Goal: Task Accomplishment & Management: Manage account settings

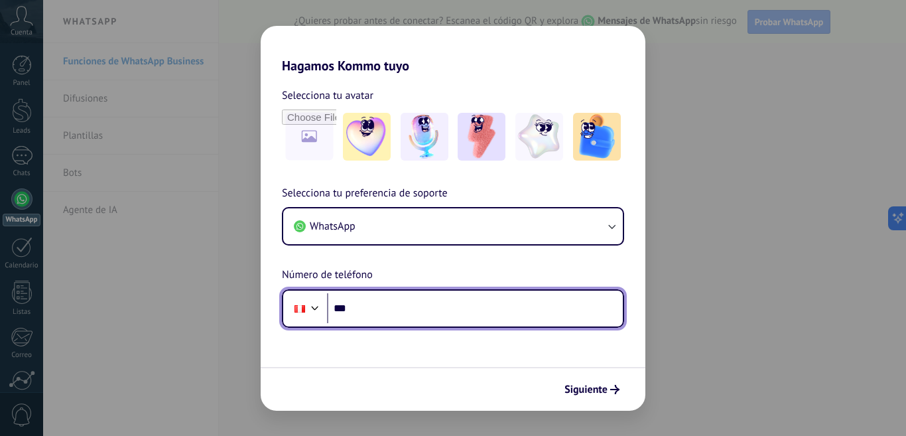
click at [424, 315] on input "***" at bounding box center [475, 308] width 296 height 31
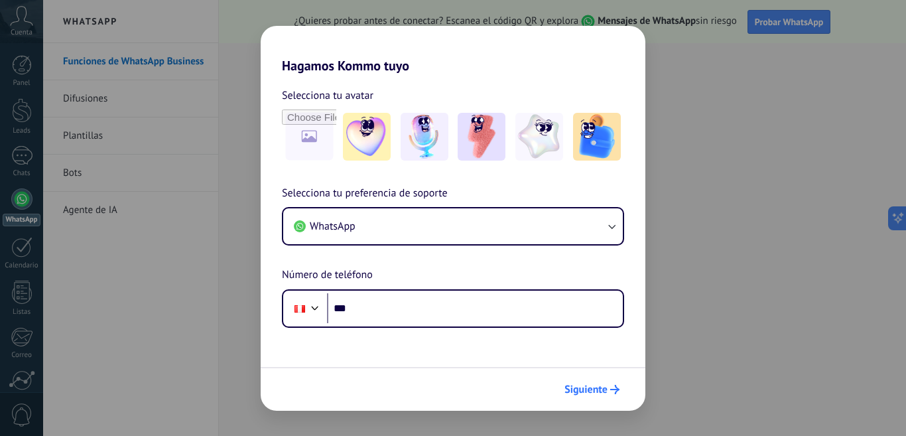
click at [603, 391] on span "Siguiente" at bounding box center [586, 389] width 43 height 9
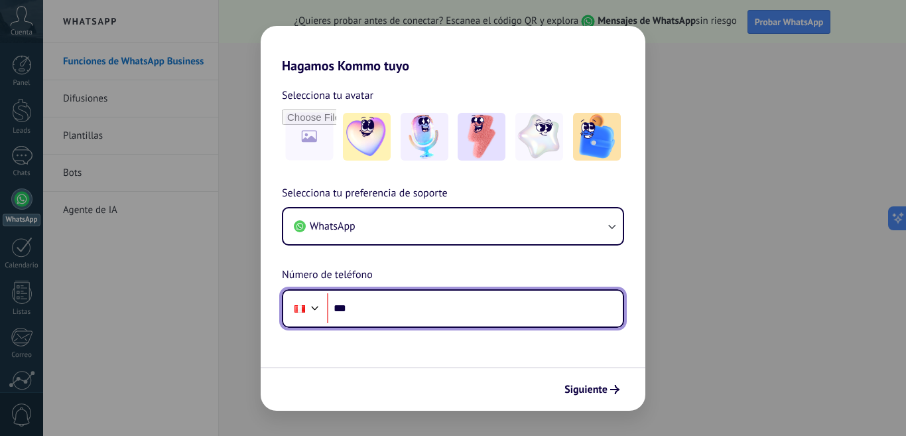
click at [364, 313] on input "***" at bounding box center [475, 308] width 296 height 31
type input "**********"
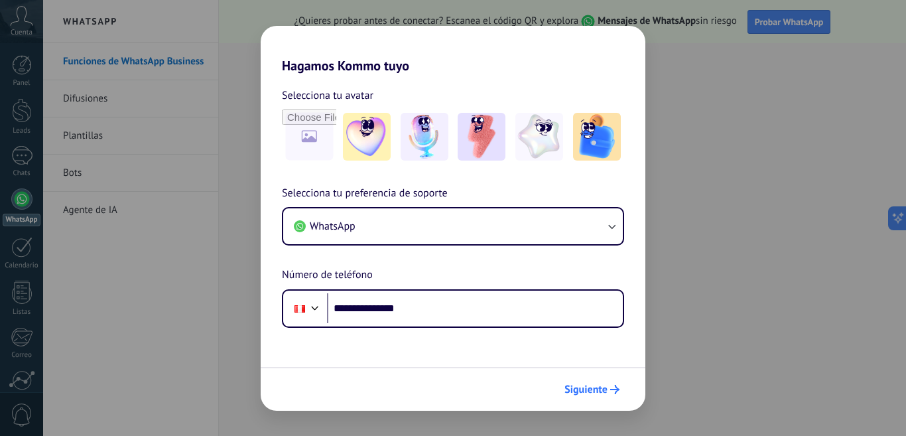
click at [572, 382] on button "Siguiente" at bounding box center [592, 389] width 67 height 23
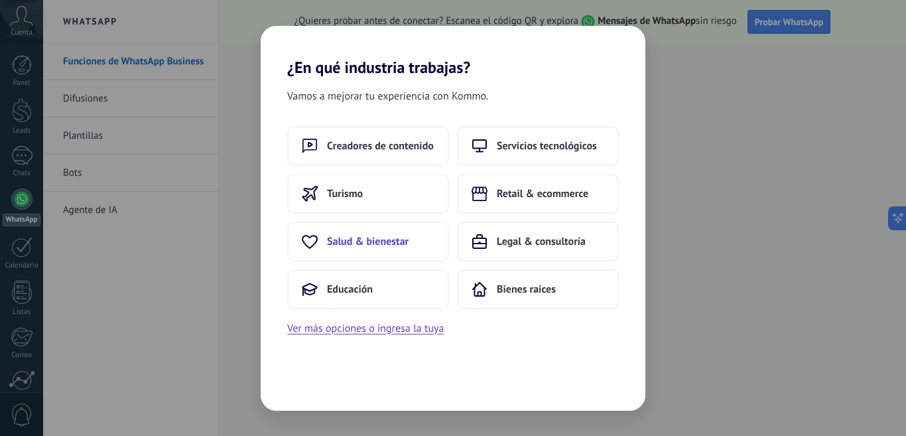
click at [376, 244] on span "Salud & bienestar" at bounding box center [368, 241] width 82 height 13
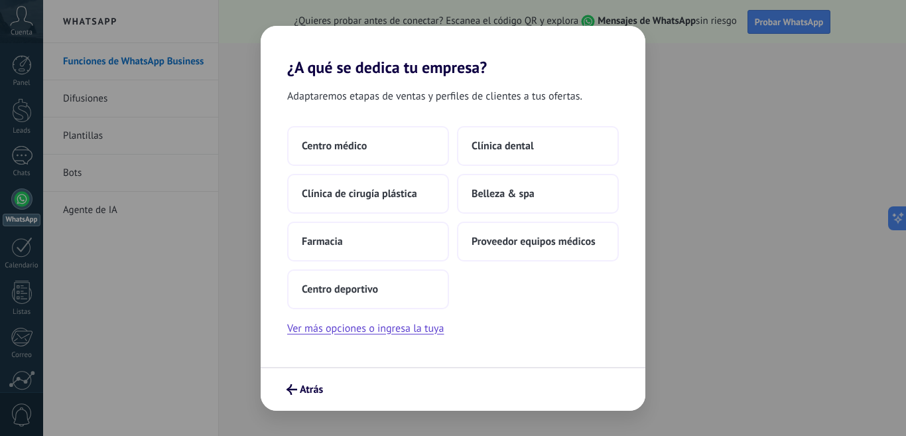
click at [755, 378] on div "¿A qué se dedica tu empresa? Adaptaremos etapas de ventas y perfiles de cliente…" at bounding box center [453, 218] width 906 height 436
click at [379, 286] on button "Centro deportivo" at bounding box center [368, 289] width 162 height 40
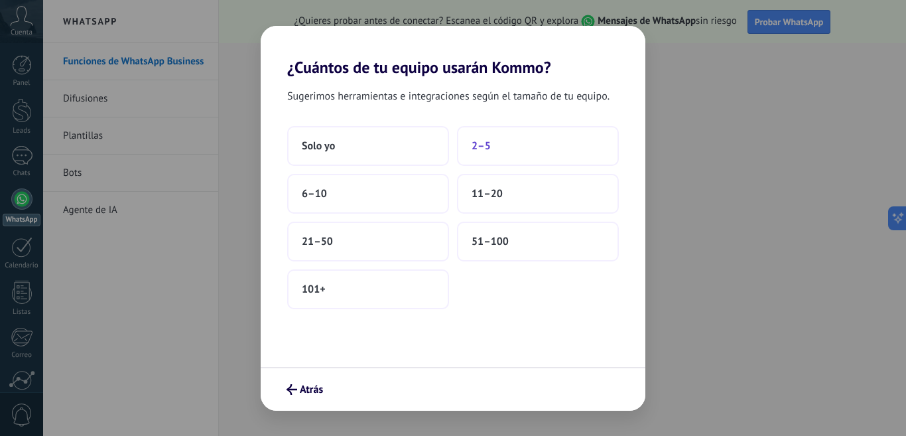
click at [496, 147] on button "2–5" at bounding box center [538, 146] width 162 height 40
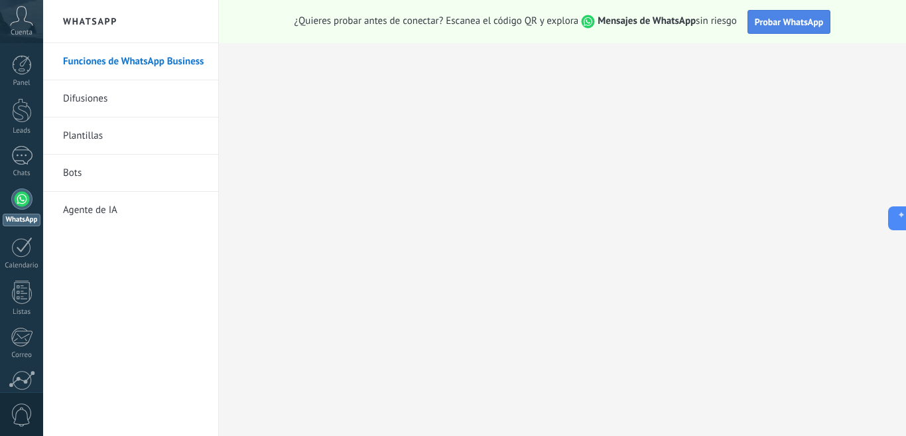
click at [824, 21] on span "Probar WhatsApp" at bounding box center [789, 22] width 69 height 12
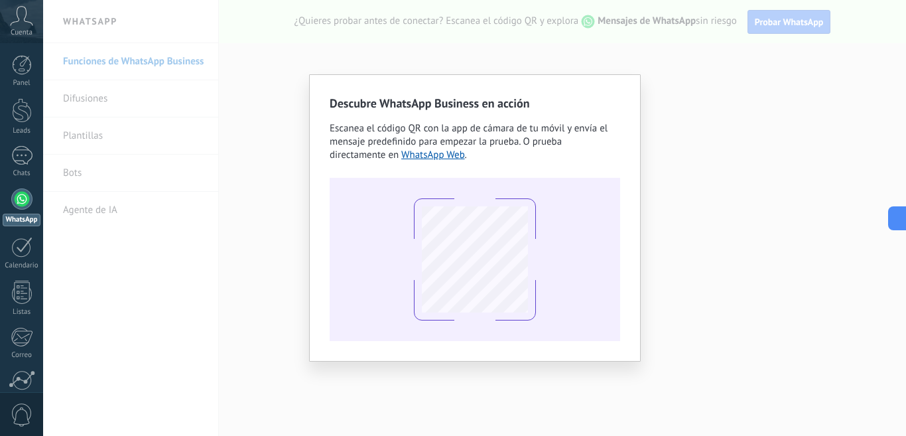
click at [741, 309] on div "Descubre WhatsApp Business en acción Escanea el código QR con la app de cámara …" at bounding box center [474, 218] width 863 height 436
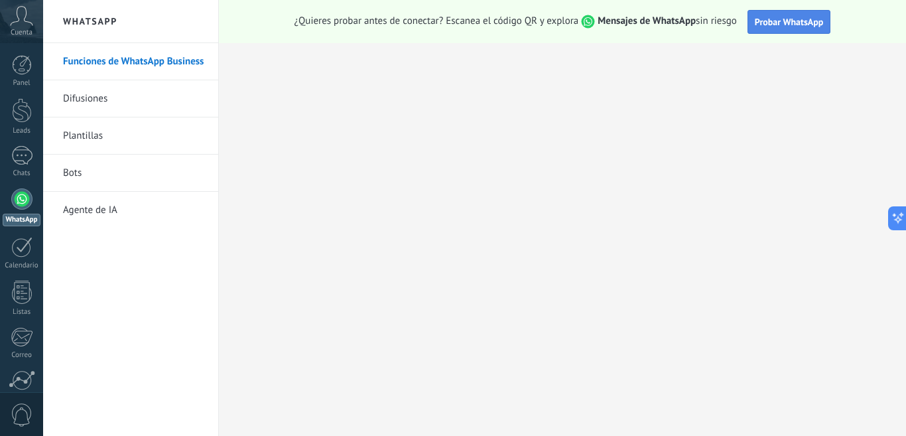
click at [771, 25] on span "Probar WhatsApp" at bounding box center [789, 22] width 69 height 12
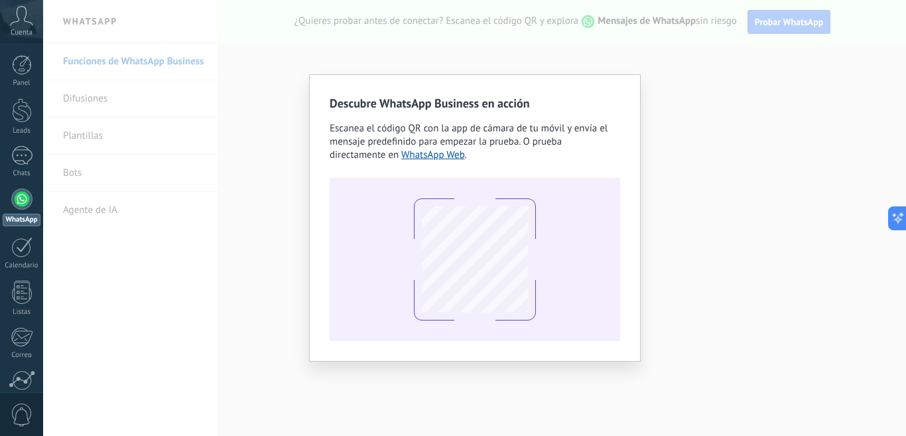
click at [152, 368] on div "Descubre WhatsApp Business en acción Escanea el código QR con la app de cámara …" at bounding box center [474, 218] width 863 height 436
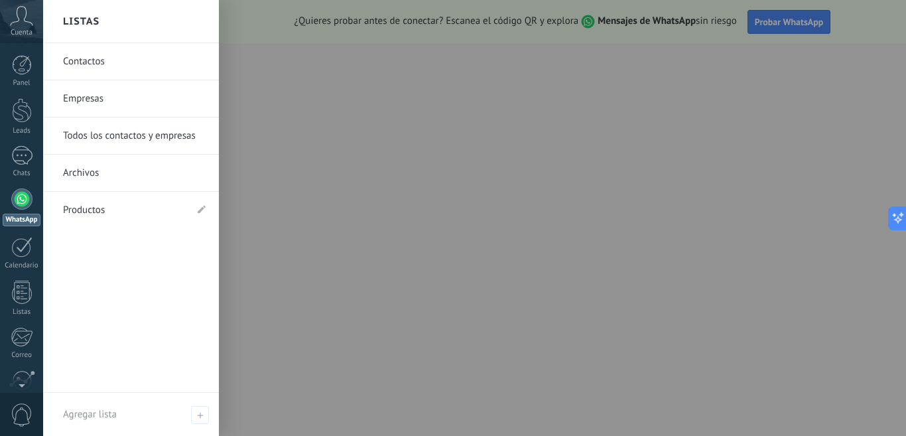
click at [19, 202] on div at bounding box center [21, 198] width 21 height 21
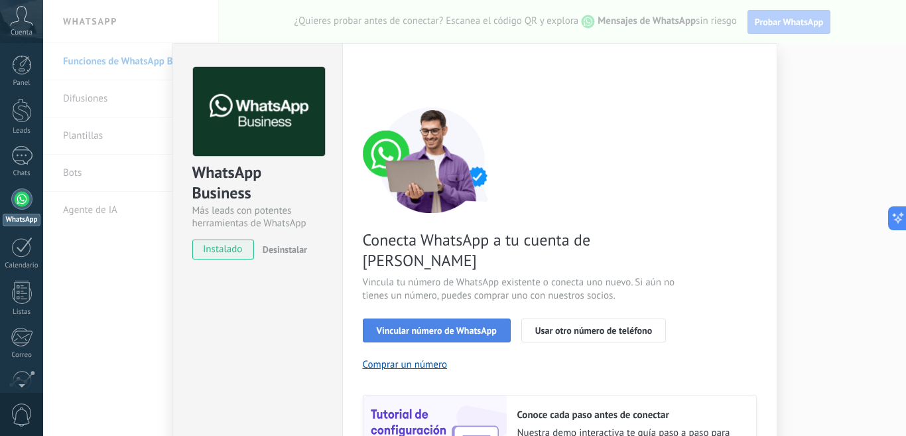
click at [447, 326] on span "Vincular número de WhatsApp" at bounding box center [437, 330] width 120 height 9
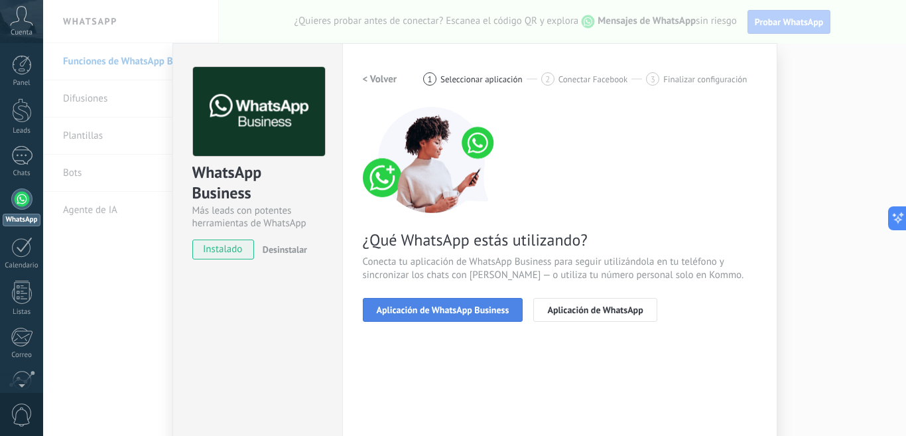
click at [454, 305] on span "Aplicación de WhatsApp Business" at bounding box center [443, 309] width 133 height 9
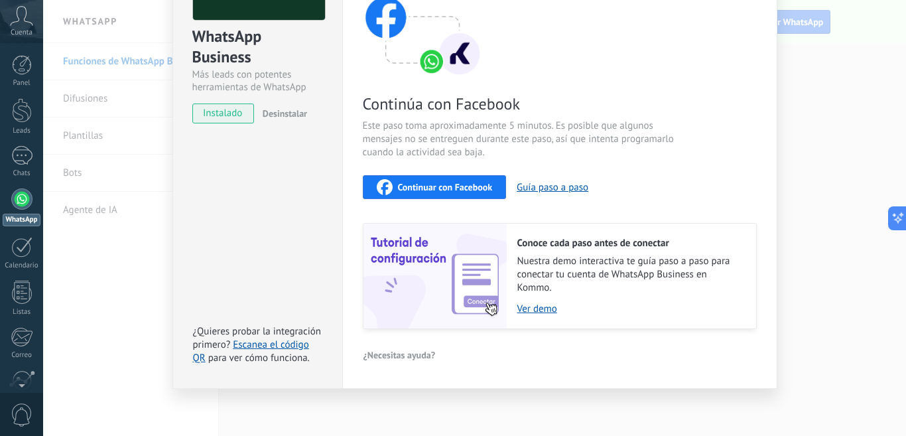
scroll to position [138, 0]
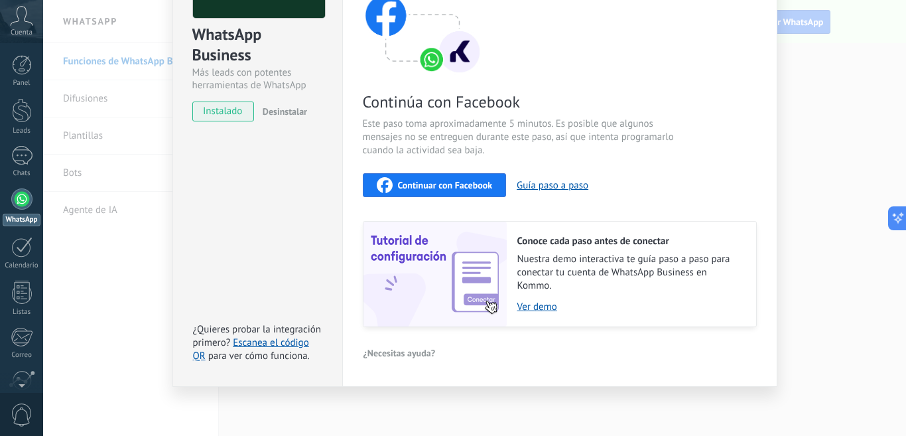
click at [536, 313] on div "Conoce cada paso antes de conectar Nuestra demo interactiva te guía paso a paso…" at bounding box center [631, 274] width 249 height 105
click at [537, 311] on link "Ver demo" at bounding box center [631, 307] width 226 height 13
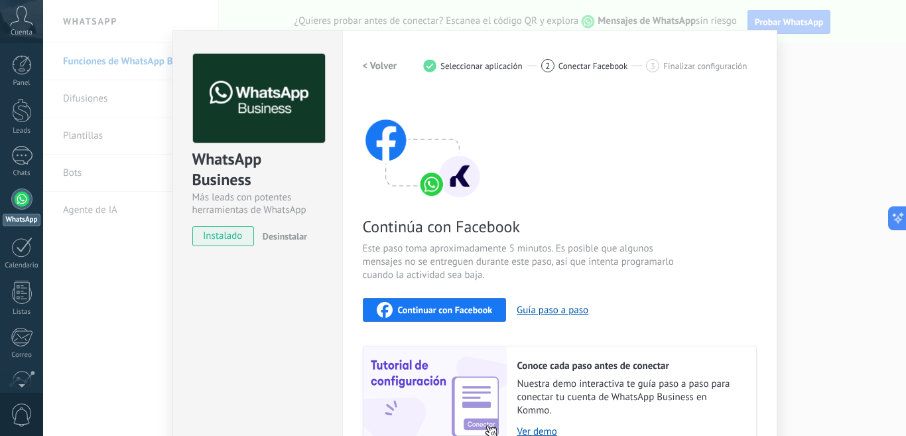
scroll to position [0, 0]
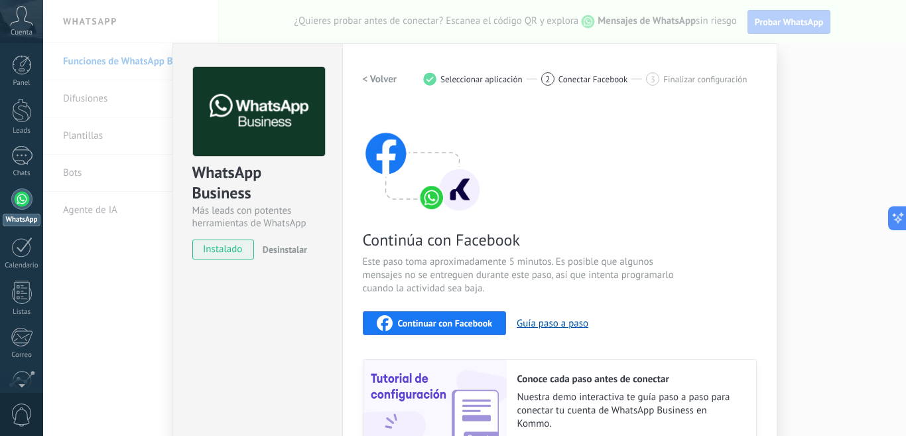
click at [277, 242] on button "Desinstalar" at bounding box center [282, 250] width 50 height 20
click at [194, 257] on span "instalado" at bounding box center [223, 250] width 60 height 20
click at [214, 249] on span "instalado" at bounding box center [223, 250] width 60 height 20
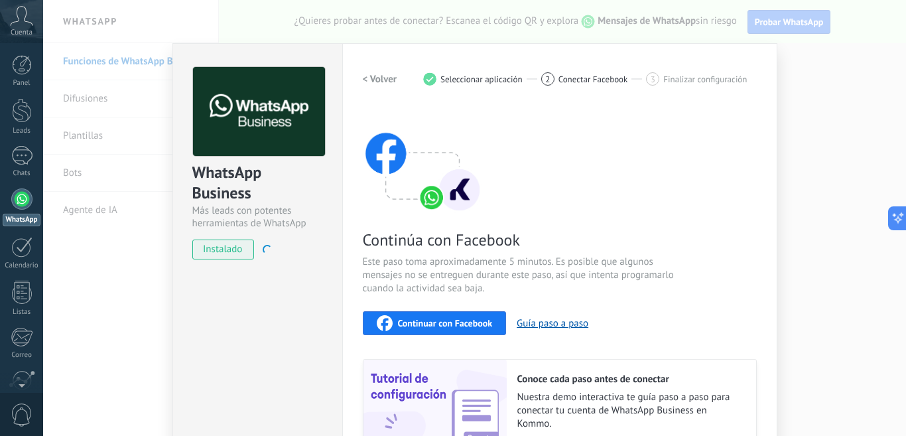
click at [214, 249] on span "instalado" at bounding box center [223, 250] width 60 height 20
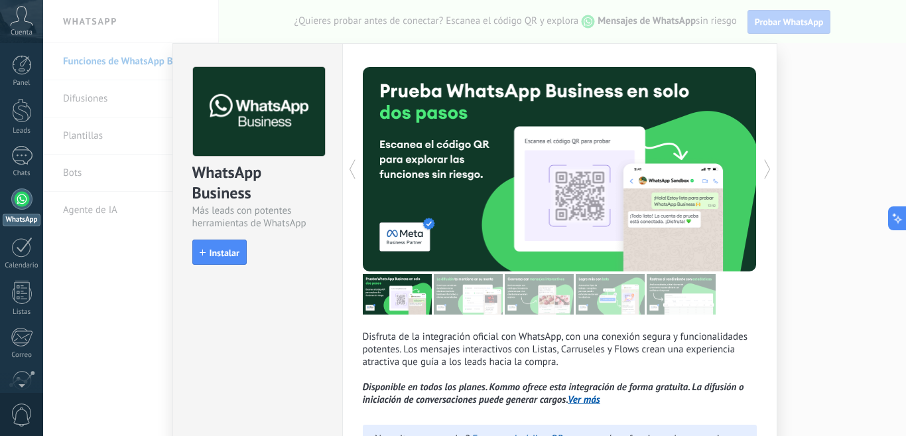
click at [313, 316] on div "WhatsApp Business Más leads con potentes herramientas de WhatsApp install Insta…" at bounding box center [258, 267] width 170 height 449
click at [214, 250] on span "Instalar" at bounding box center [225, 252] width 30 height 9
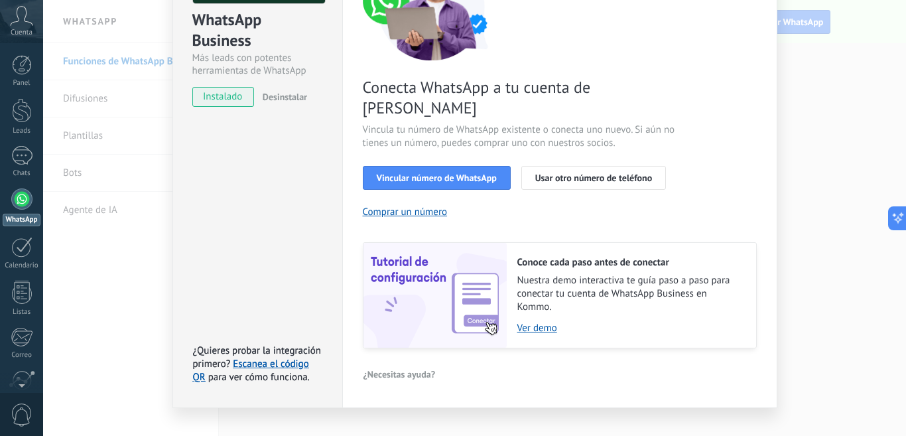
scroll to position [153, 0]
click at [31, 204] on div at bounding box center [21, 198] width 21 height 21
click at [273, 357] on link "Escanea el código QR" at bounding box center [251, 370] width 116 height 26
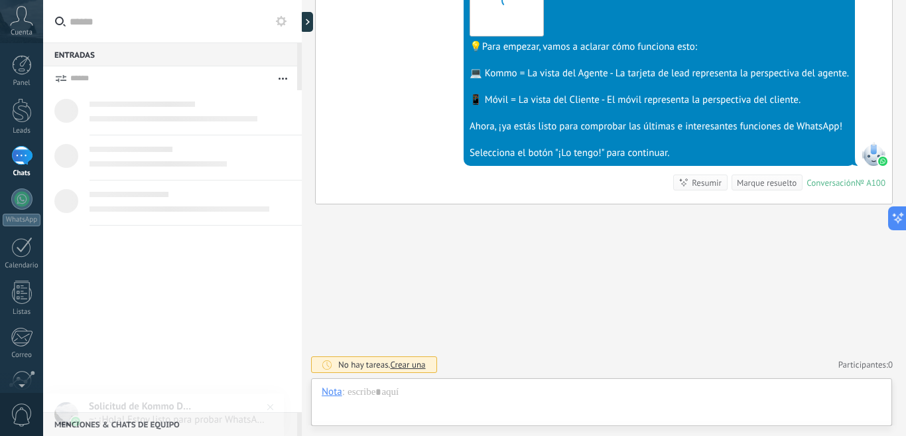
scroll to position [20, 0]
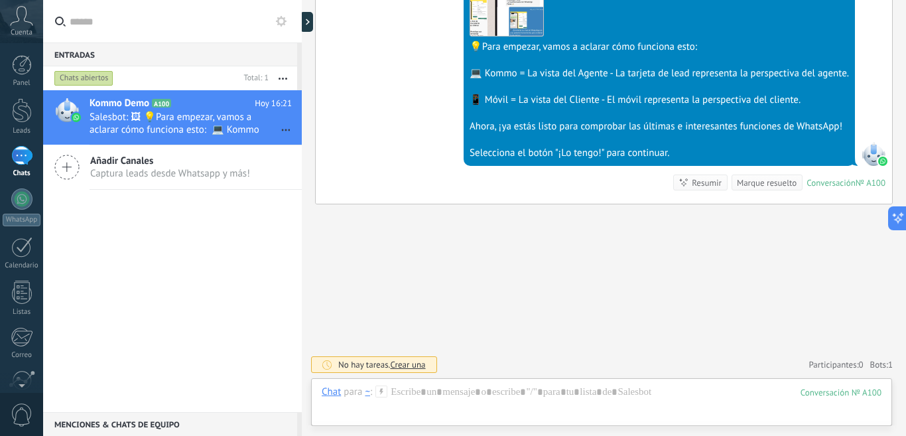
click at [534, 120] on div "Ahora, ¡ya estás listo para comprobar las últimas e interesantes funciones de W…" at bounding box center [660, 126] width 380 height 13
click at [570, 95] on div "📱 Móvil = La vista del Cliente - El móvil representa la perspectiva del cliente." at bounding box center [660, 100] width 380 height 13
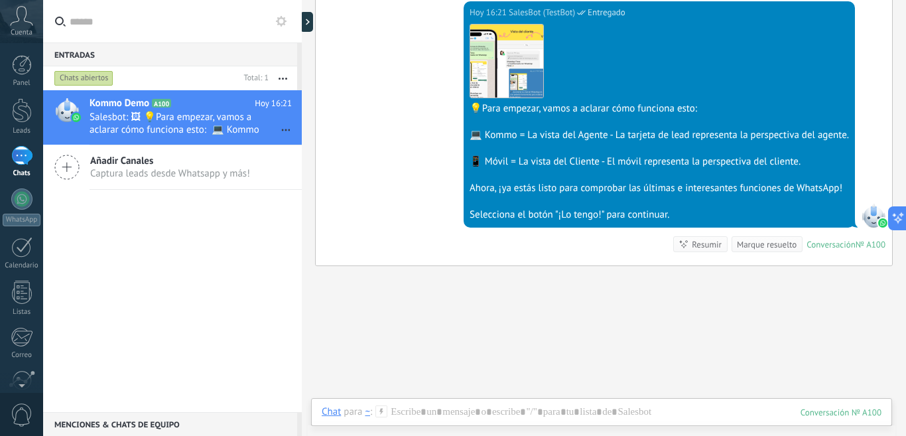
scroll to position [368, 0]
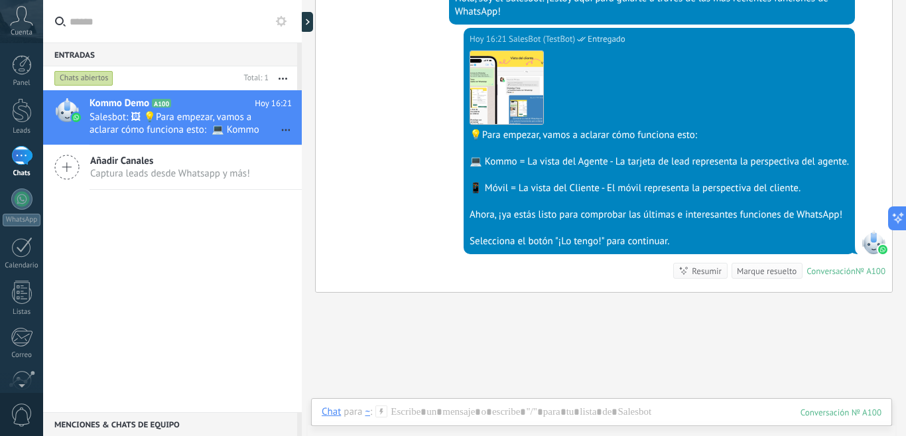
click at [17, 17] on icon at bounding box center [21, 16] width 23 height 20
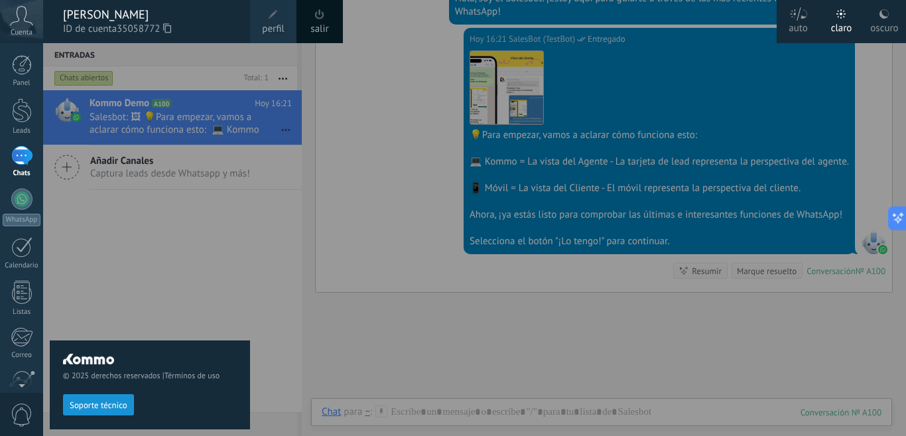
click at [317, 24] on link "salir" at bounding box center [320, 29] width 18 height 15
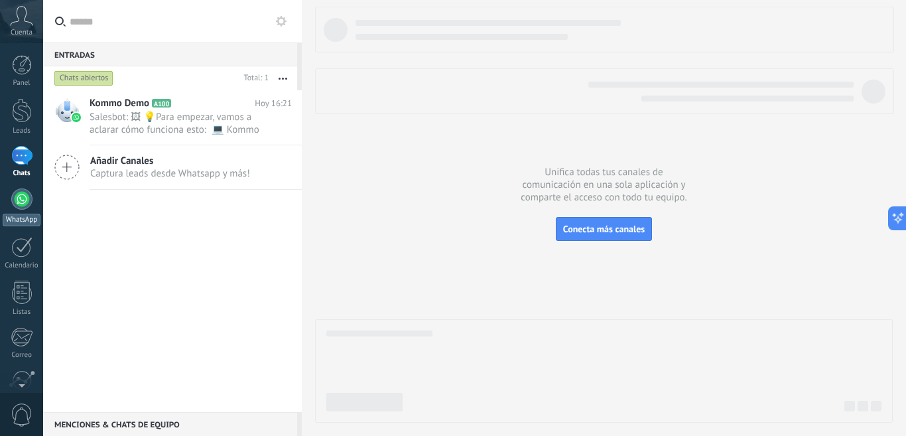
click at [31, 198] on div at bounding box center [21, 198] width 21 height 21
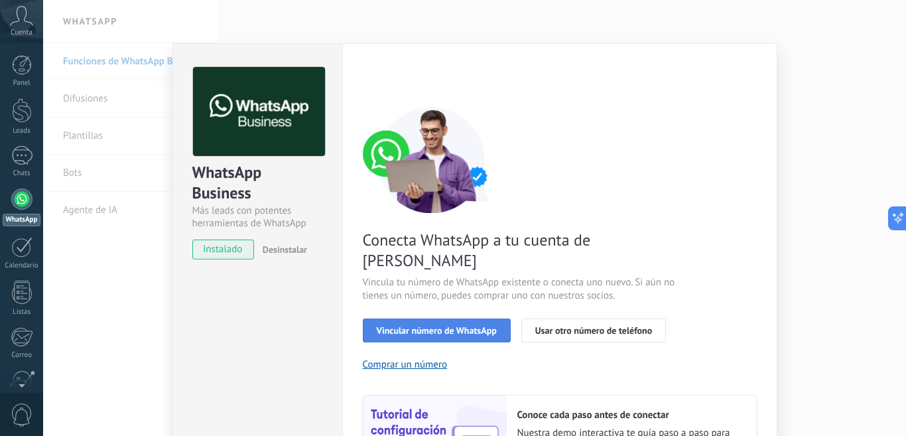
click at [445, 326] on span "Vincular número de WhatsApp" at bounding box center [437, 330] width 120 height 9
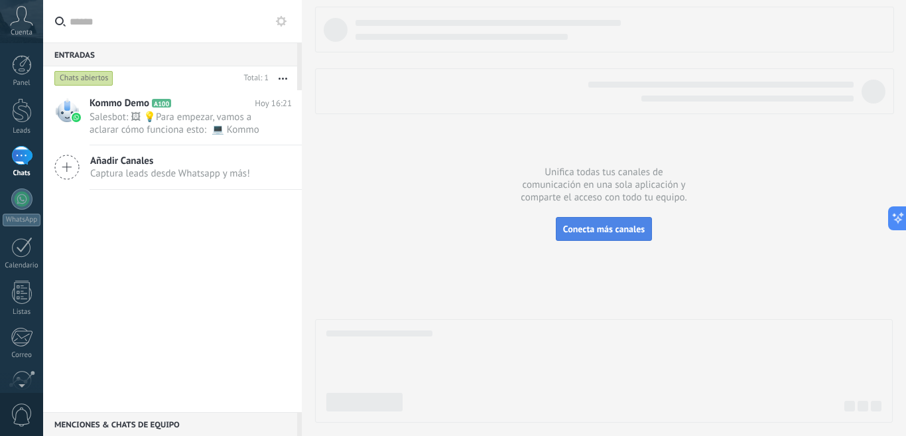
click at [608, 227] on span "Conecta más canales" at bounding box center [604, 229] width 82 height 12
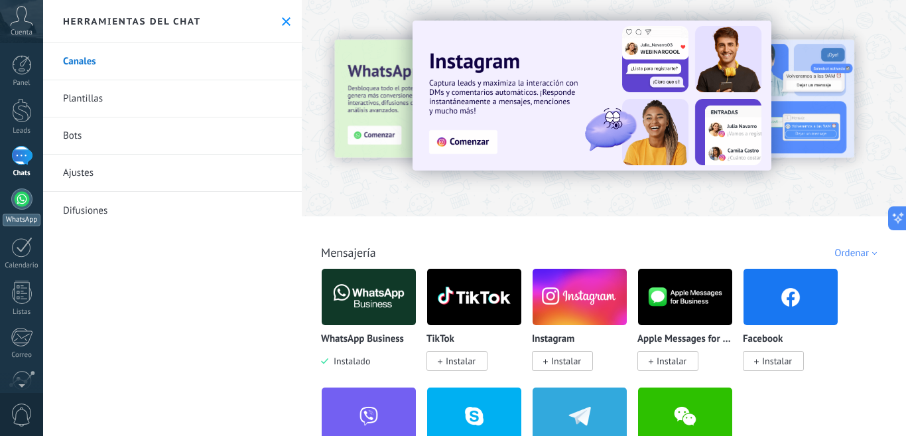
click at [10, 208] on link "WhatsApp" at bounding box center [21, 207] width 43 height 38
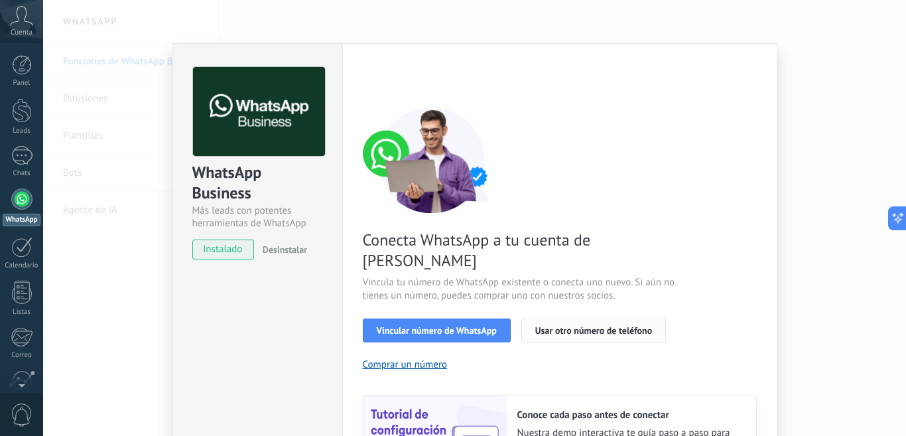
click at [597, 326] on span "Usar otro número de teléfono" at bounding box center [593, 330] width 117 height 9
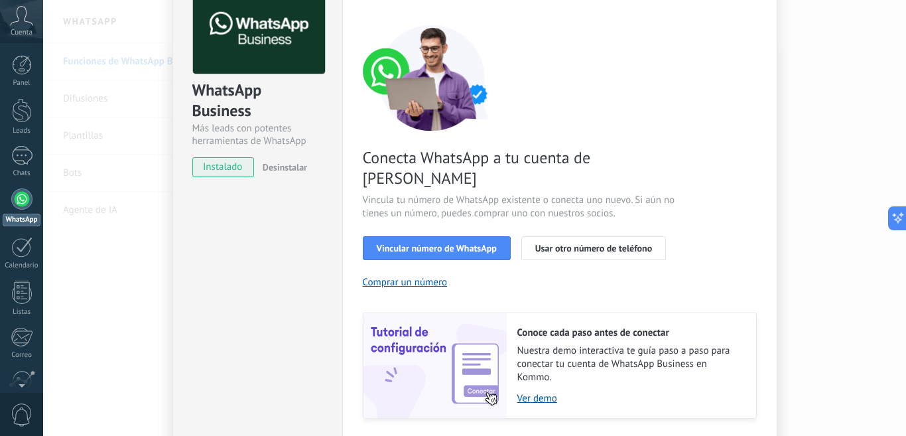
scroll to position [88, 0]
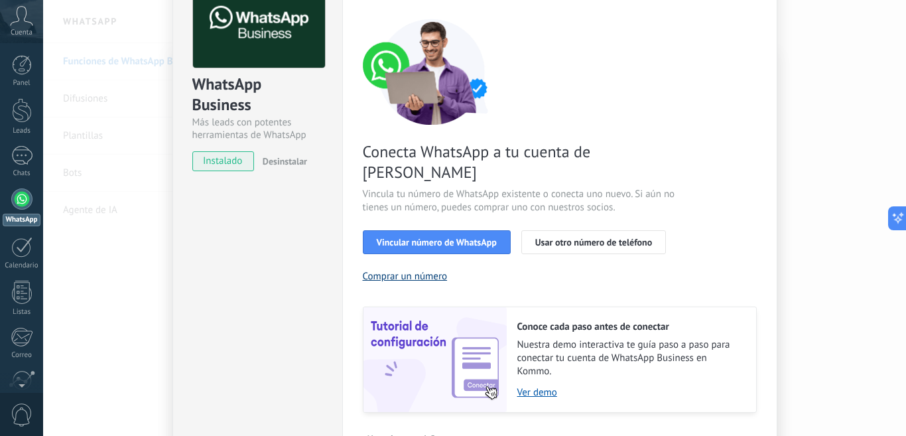
click at [408, 270] on button "Comprar un número" at bounding box center [405, 276] width 85 height 13
click at [442, 230] on button "Vincular número de WhatsApp" at bounding box center [437, 242] width 148 height 24
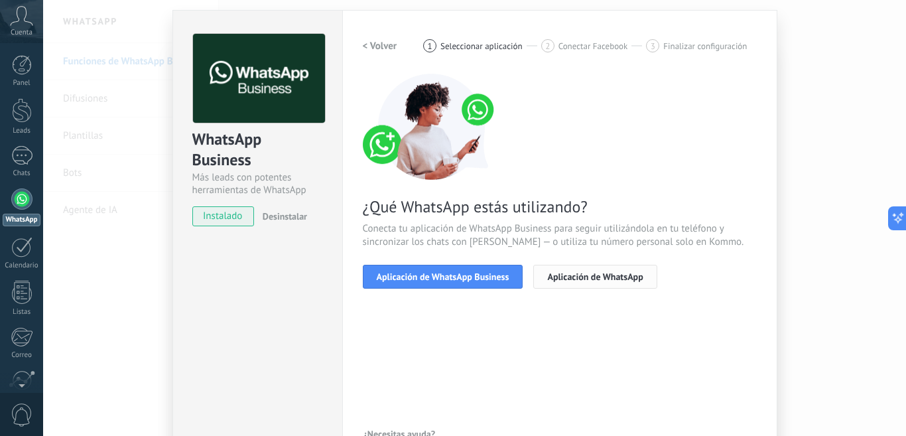
scroll to position [0, 0]
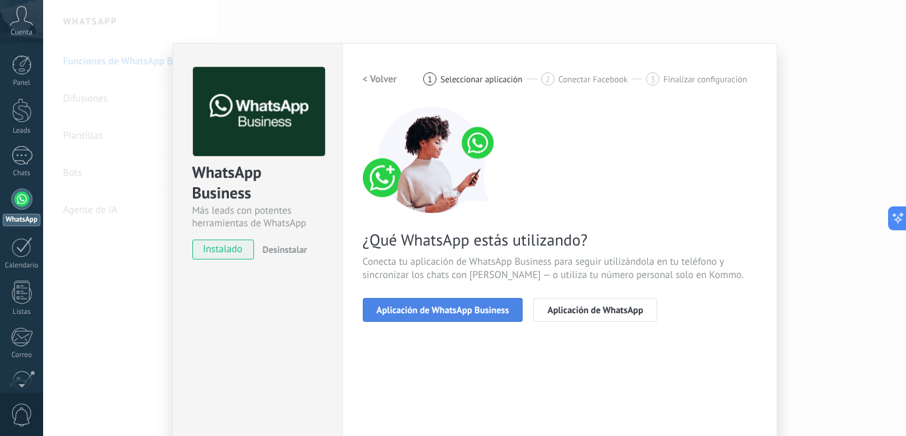
click at [428, 311] on span "Aplicación de WhatsApp Business" at bounding box center [443, 309] width 133 height 9
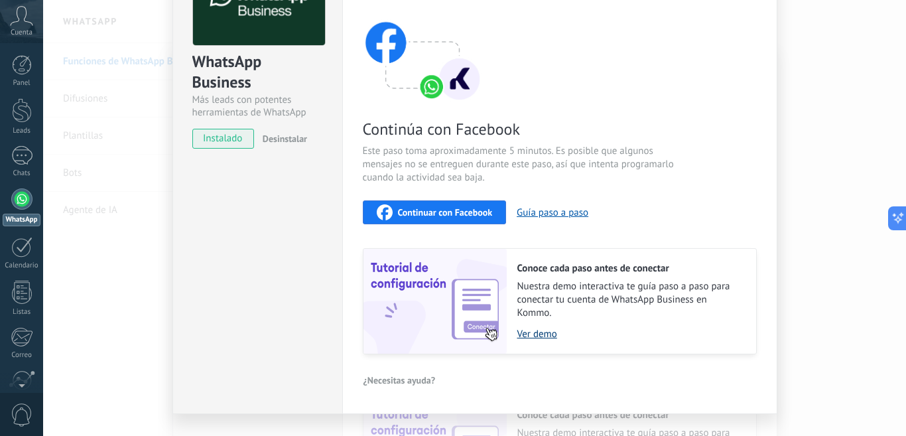
scroll to position [138, 0]
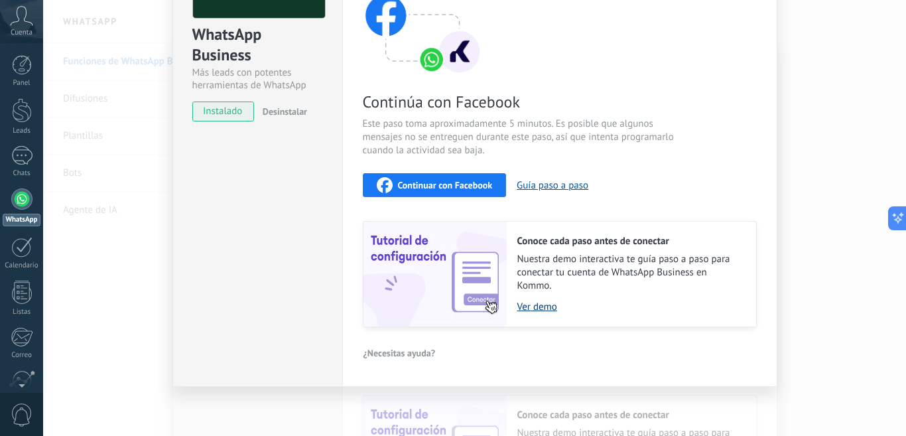
click at [532, 307] on link "Ver demo" at bounding box center [631, 307] width 226 height 13
click at [24, 188] on div "Panel Leads Chats WhatsApp Clientes" at bounding box center [21, 282] width 43 height 454
click at [20, 214] on div "WhatsApp" at bounding box center [22, 220] width 38 height 13
click at [19, 259] on link "Calendario" at bounding box center [21, 253] width 43 height 33
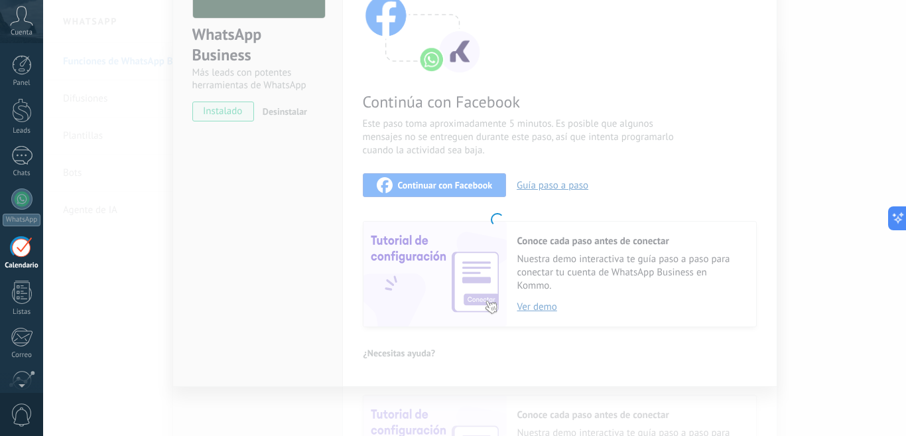
scroll to position [38, 0]
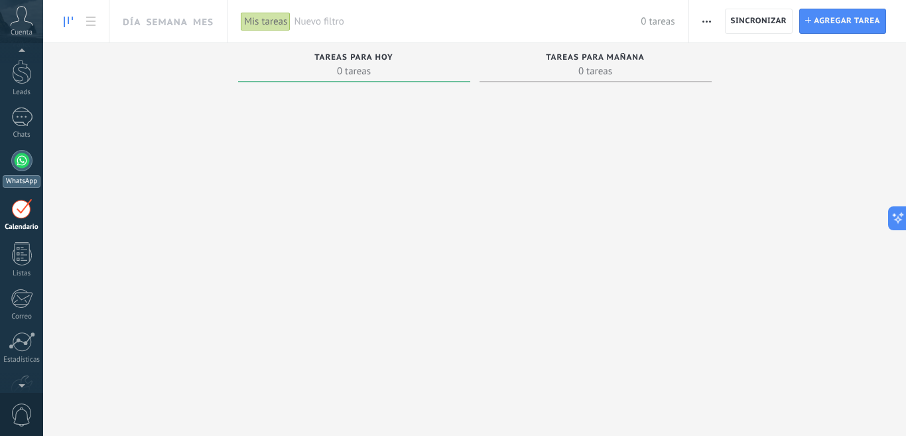
click at [18, 168] on div at bounding box center [21, 160] width 21 height 21
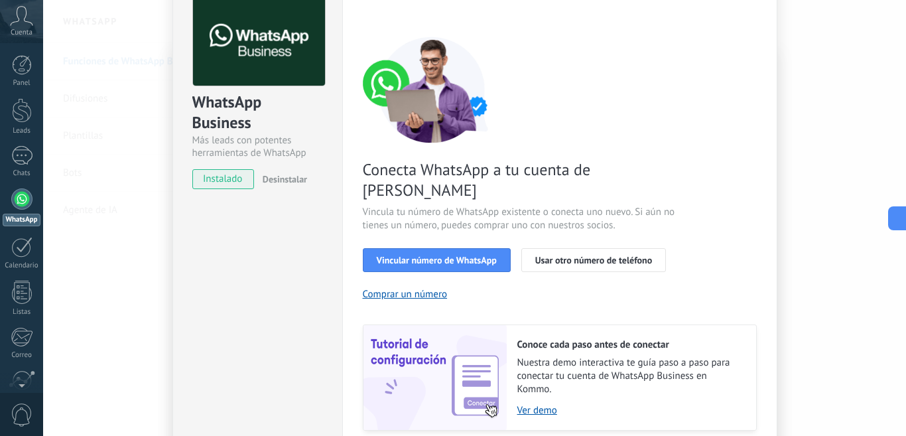
scroll to position [88, 0]
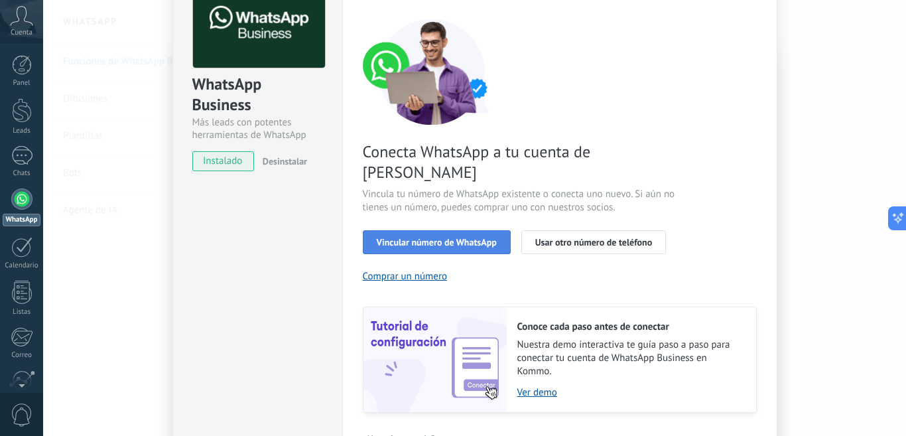
click at [423, 238] on span "Vincular número de WhatsApp" at bounding box center [437, 242] width 120 height 9
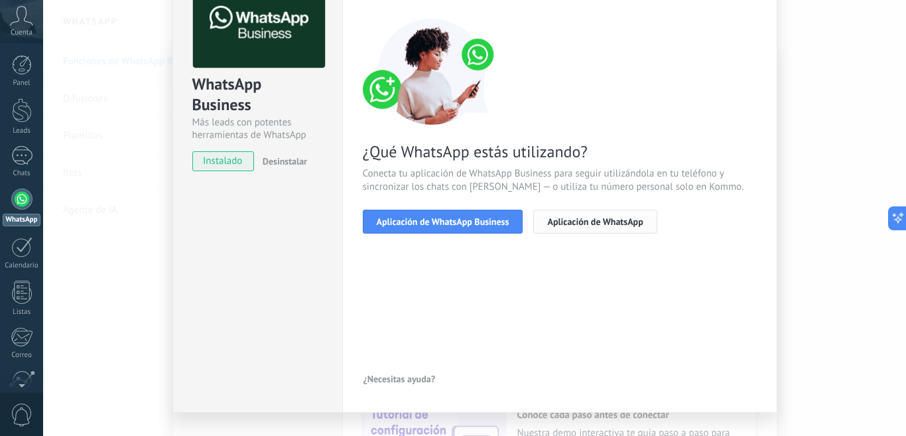
click at [599, 224] on span "Aplicación de WhatsApp" at bounding box center [595, 221] width 96 height 9
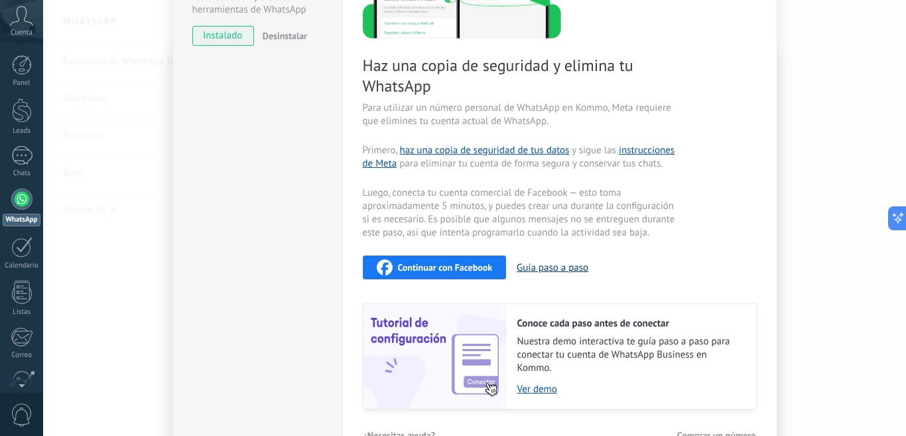
scroll to position [221, 0]
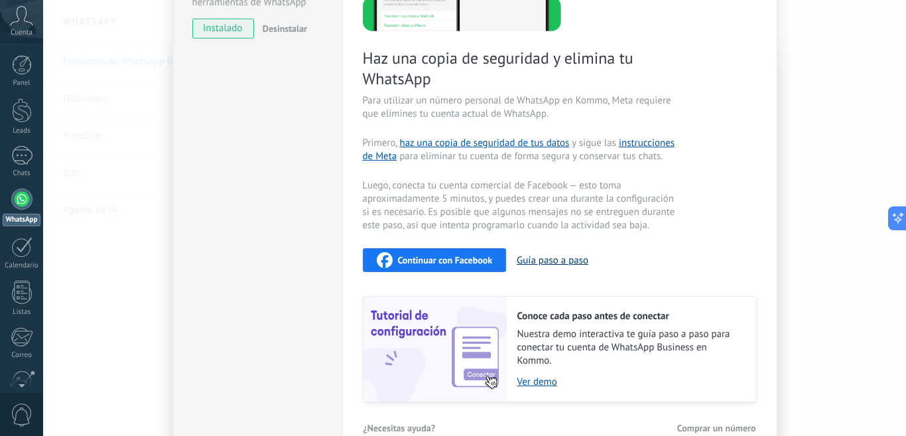
click at [547, 259] on button "Guía paso a paso" at bounding box center [553, 260] width 72 height 13
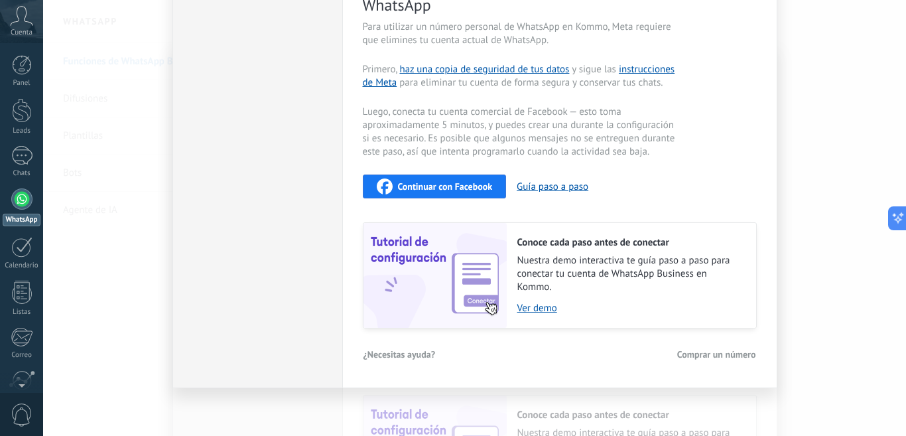
scroll to position [296, 0]
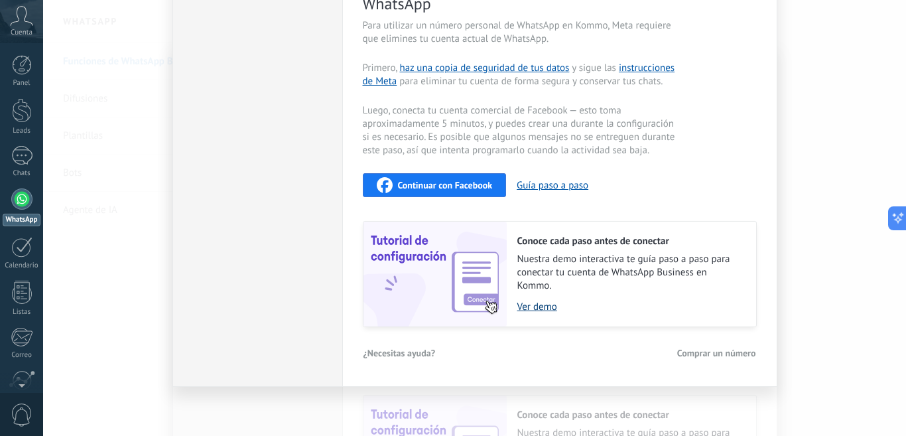
click at [527, 308] on link "Ver demo" at bounding box center [631, 307] width 226 height 13
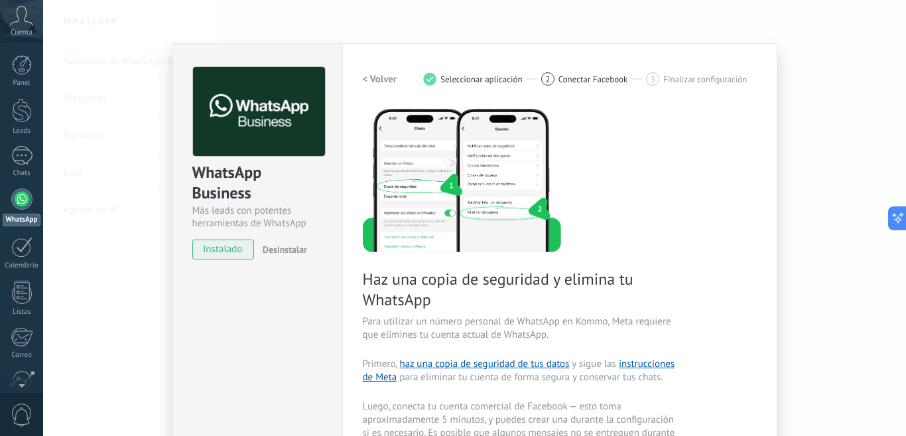
scroll to position [44, 0]
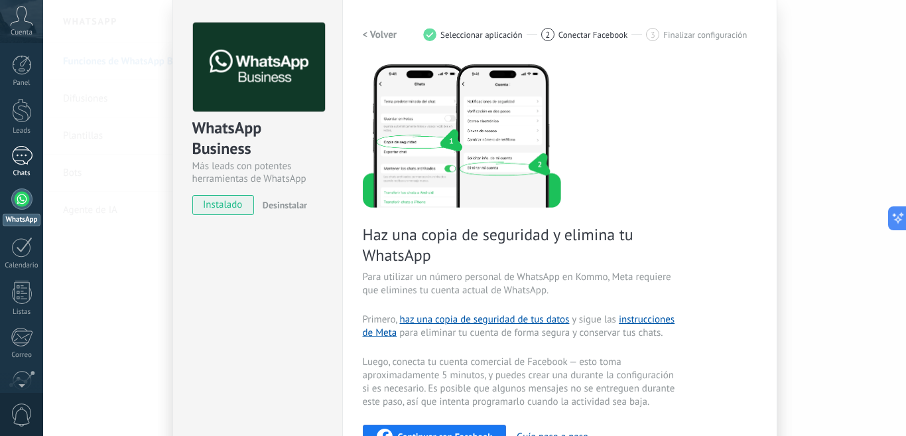
click at [15, 159] on div at bounding box center [21, 155] width 21 height 19
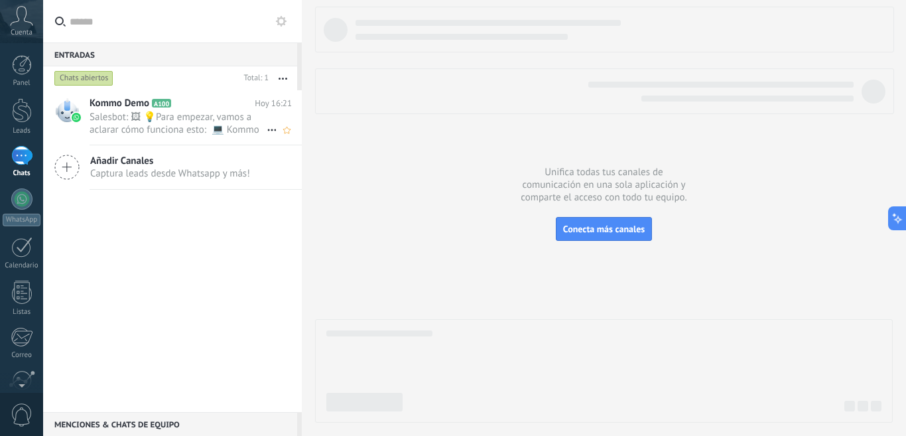
click at [195, 115] on span "Salesbot: 🖼 💡Para empezar, vamos a aclarar cómo funciona esto: 💻 Kommo = La vis…" at bounding box center [178, 123] width 177 height 25
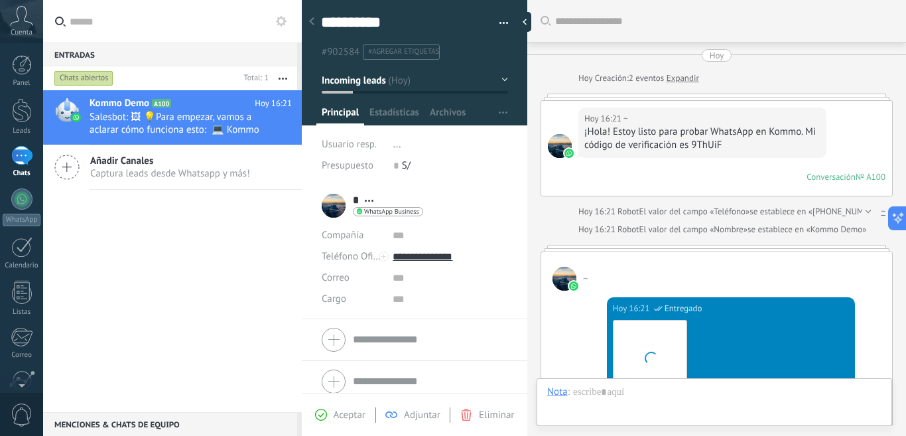
scroll to position [368, 0]
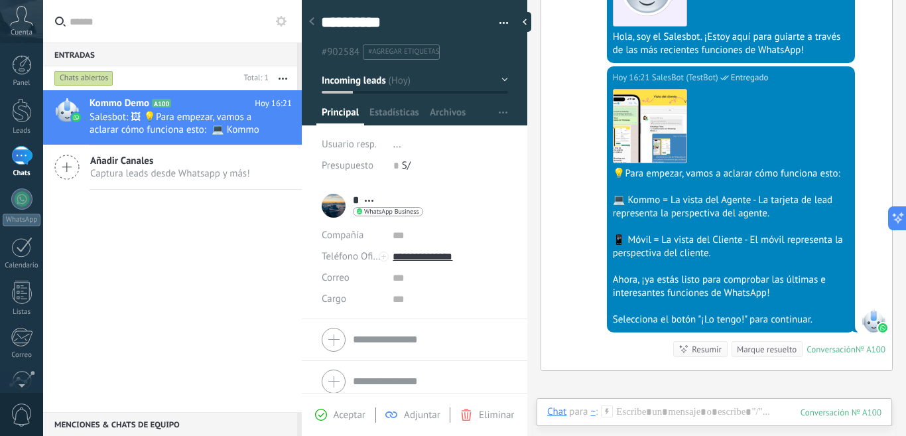
click at [494, 31] on button "button" at bounding box center [499, 23] width 19 height 20
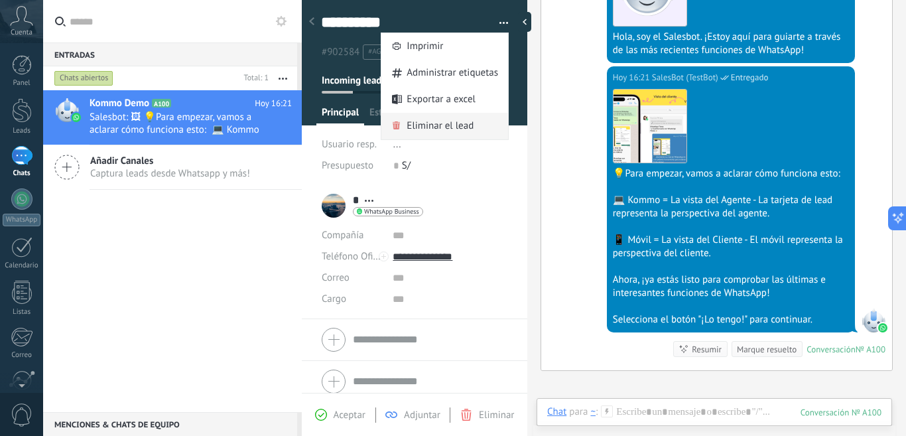
click at [435, 128] on span "Eliminar el lead" at bounding box center [440, 126] width 67 height 27
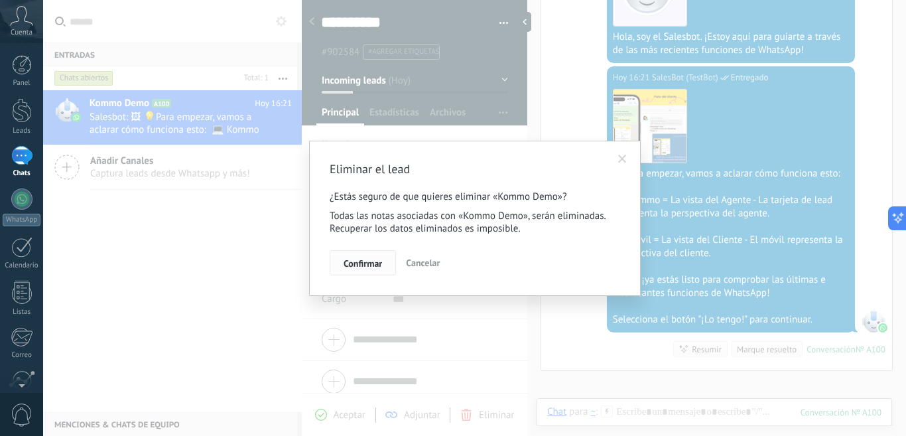
click at [362, 268] on span "Confirmar" at bounding box center [363, 263] width 38 height 9
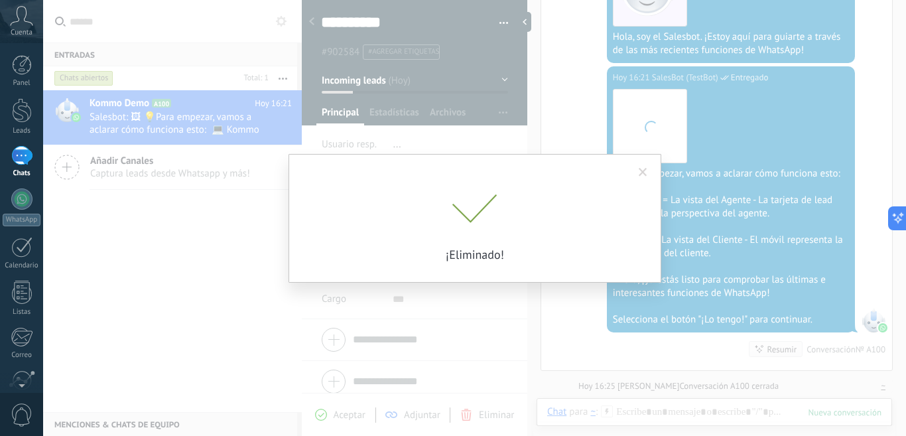
scroll to position [390, 0]
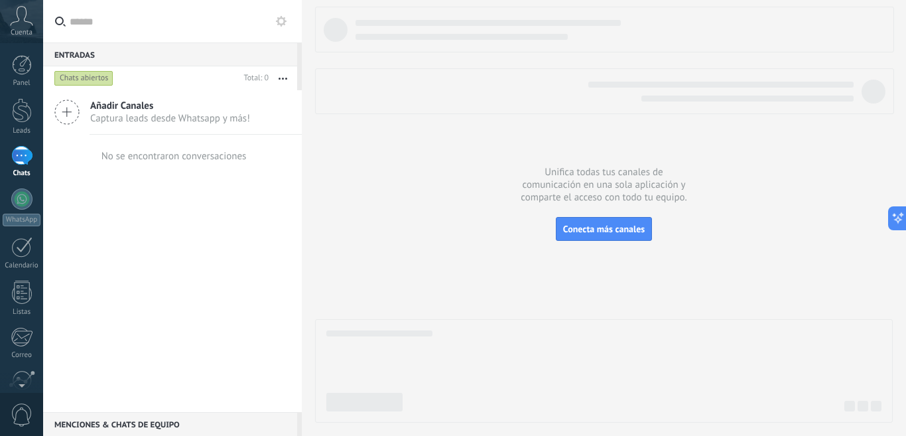
click at [283, 76] on button "button" at bounding box center [283, 78] width 29 height 24
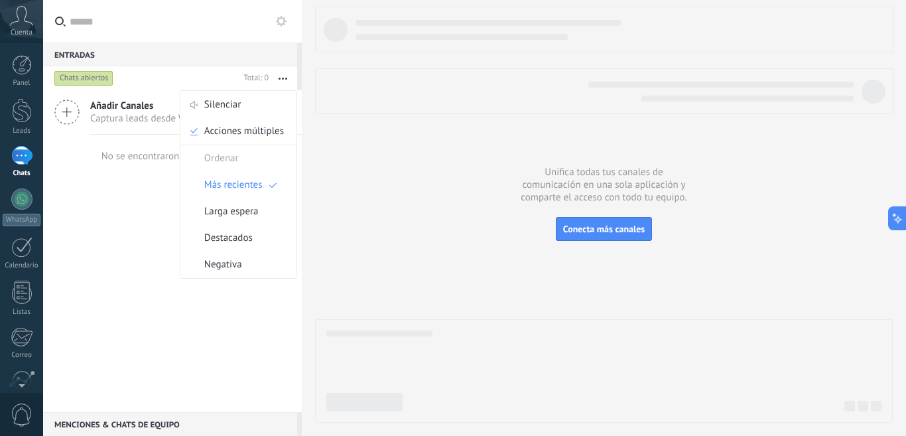
click at [350, 58] on div at bounding box center [604, 60] width 578 height 107
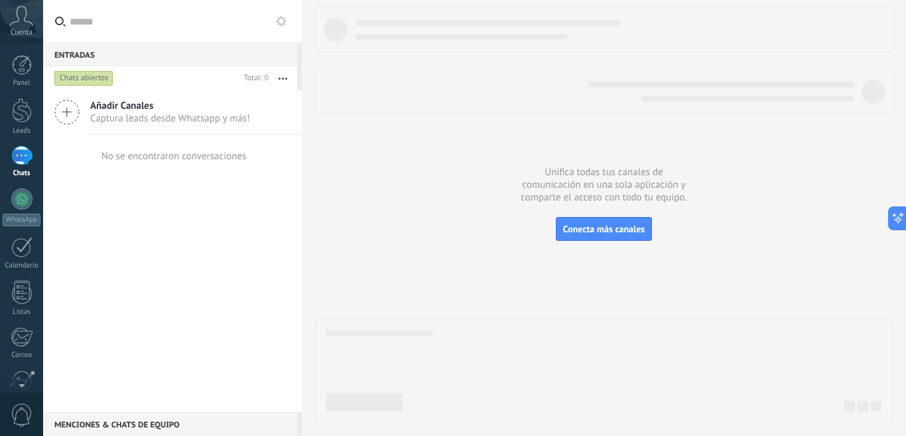
click at [287, 21] on button at bounding box center [281, 21] width 16 height 16
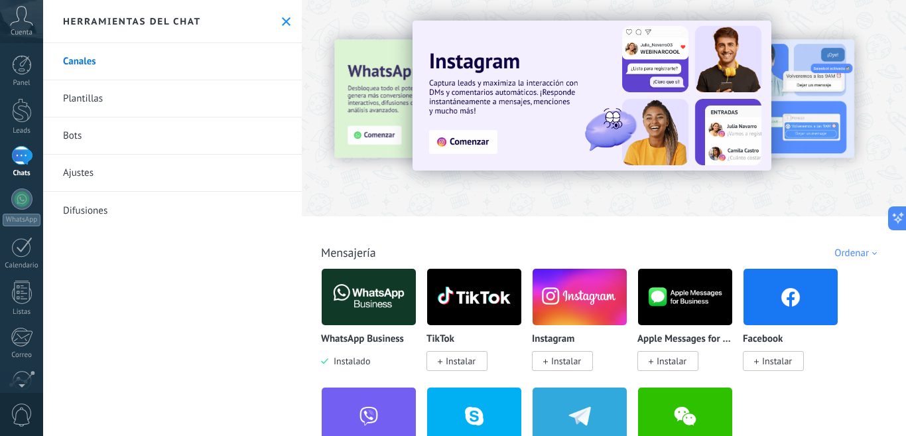
click at [284, 23] on icon at bounding box center [286, 21] width 9 height 9
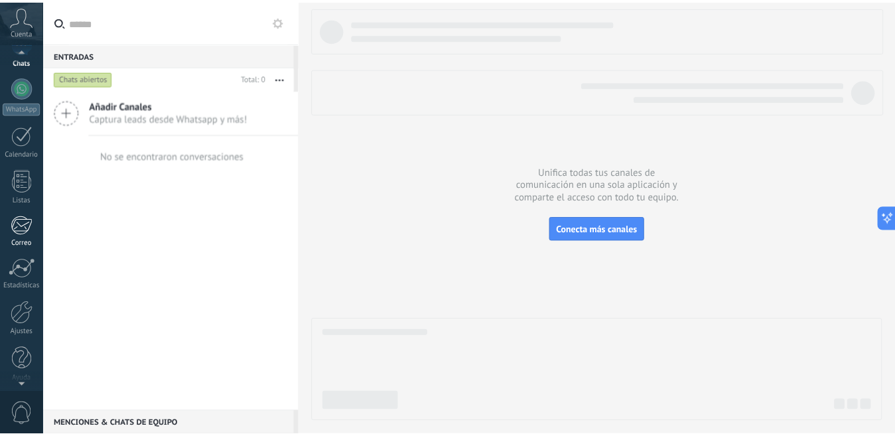
scroll to position [116, 0]
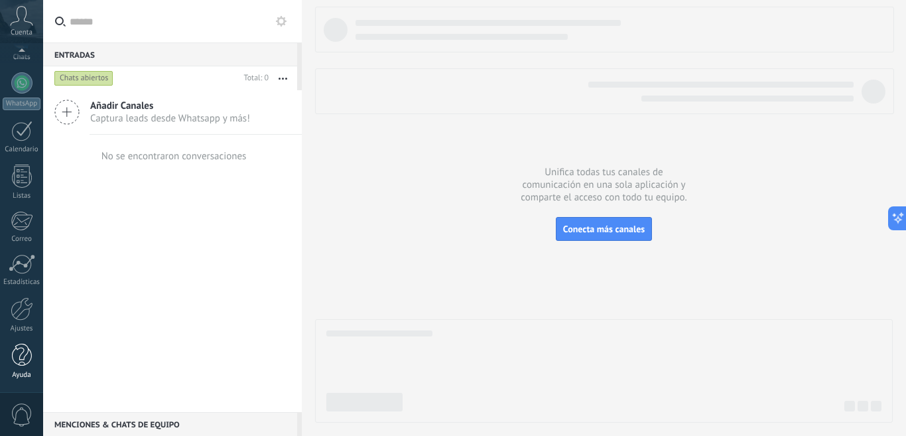
click at [20, 363] on div at bounding box center [22, 355] width 20 height 23
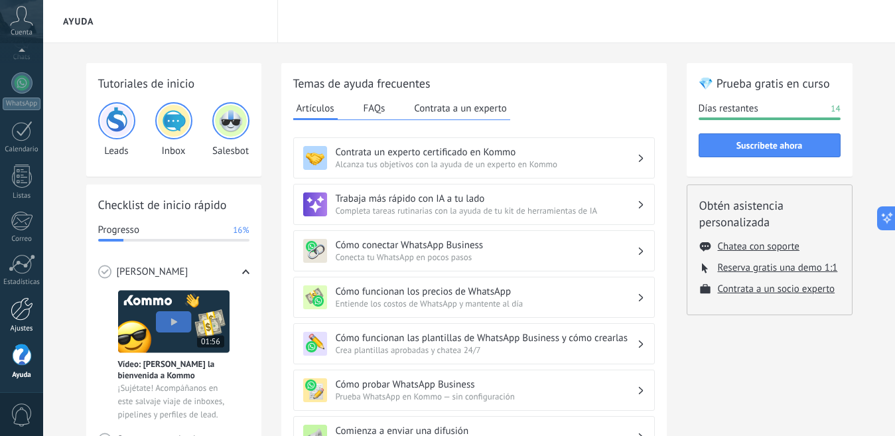
click at [21, 314] on div at bounding box center [22, 308] width 23 height 23
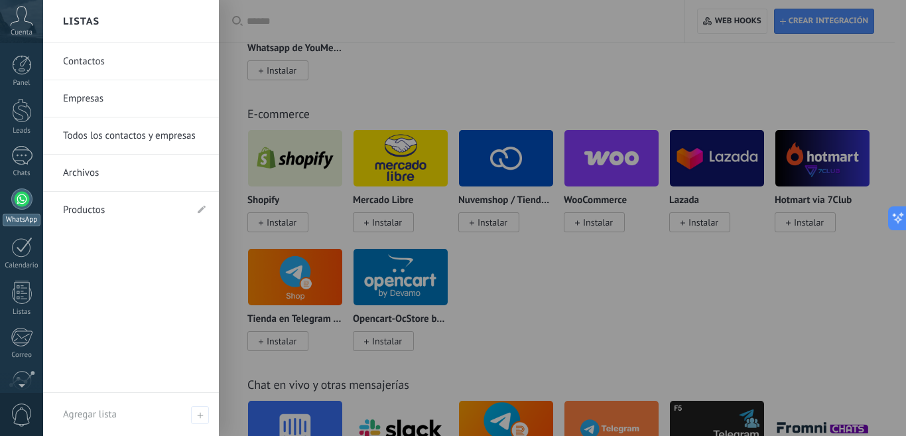
click at [17, 202] on div at bounding box center [21, 198] width 21 height 21
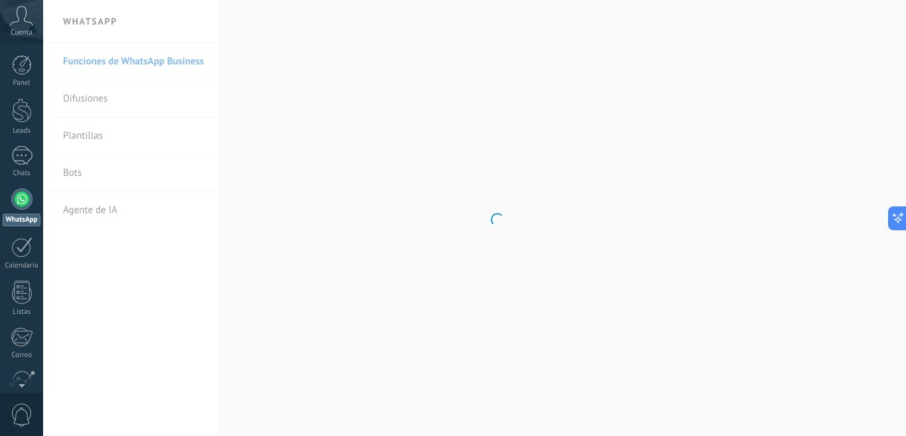
click at [12, 30] on span "Cuenta" at bounding box center [22, 33] width 22 height 9
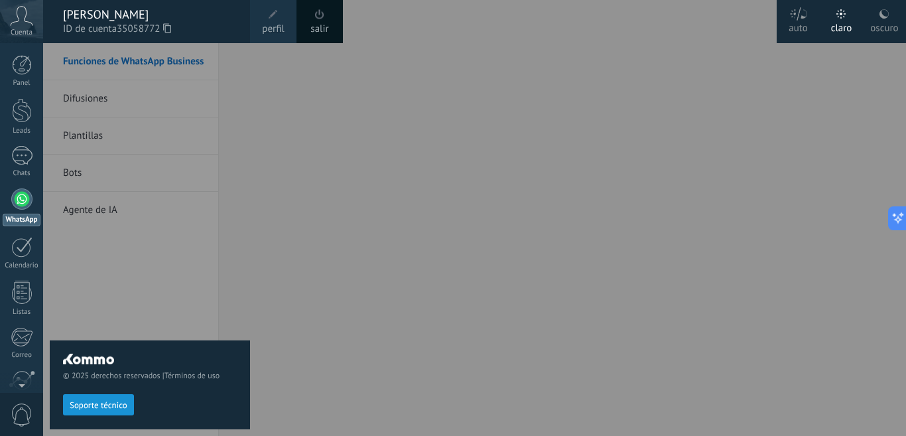
click at [20, 27] on div "Cuenta" at bounding box center [21, 21] width 43 height 43
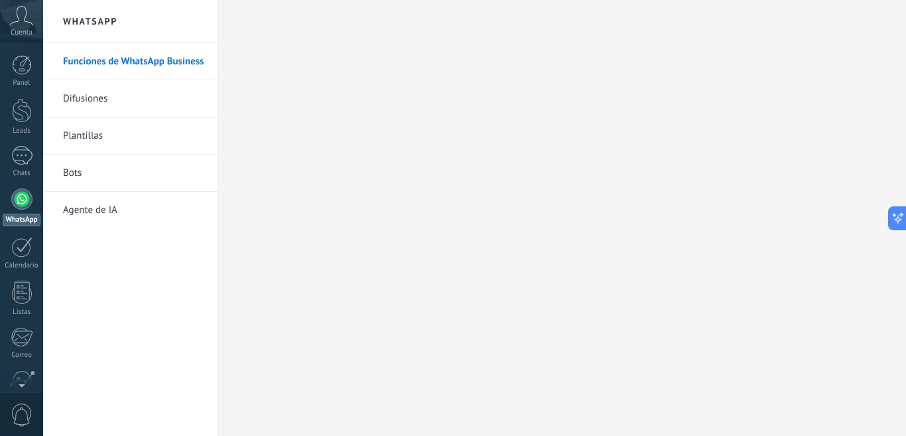
click at [20, 27] on div "Cuenta" at bounding box center [21, 21] width 43 height 43
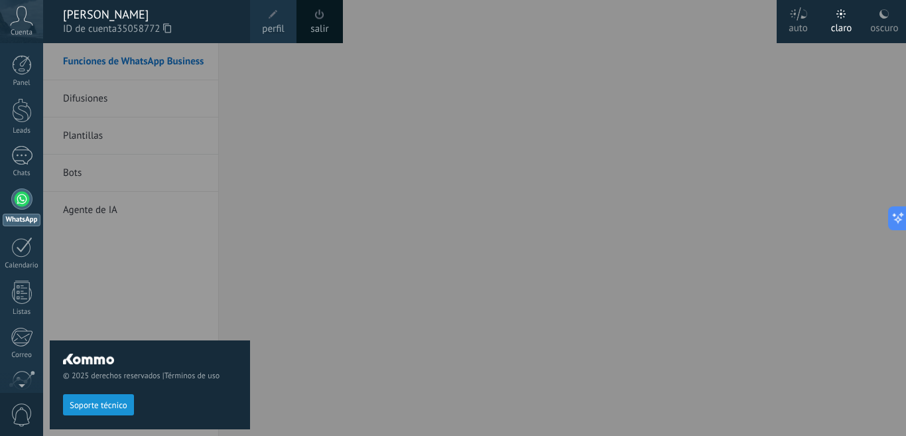
click at [273, 21] on span at bounding box center [273, 14] width 15 height 15
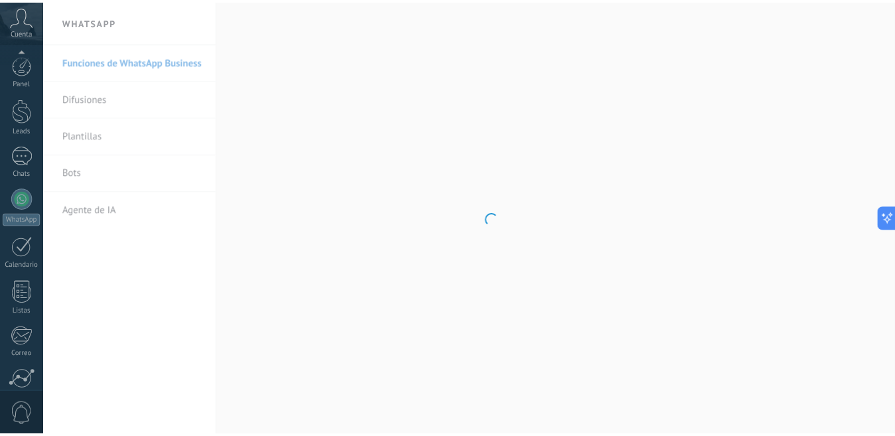
scroll to position [116, 0]
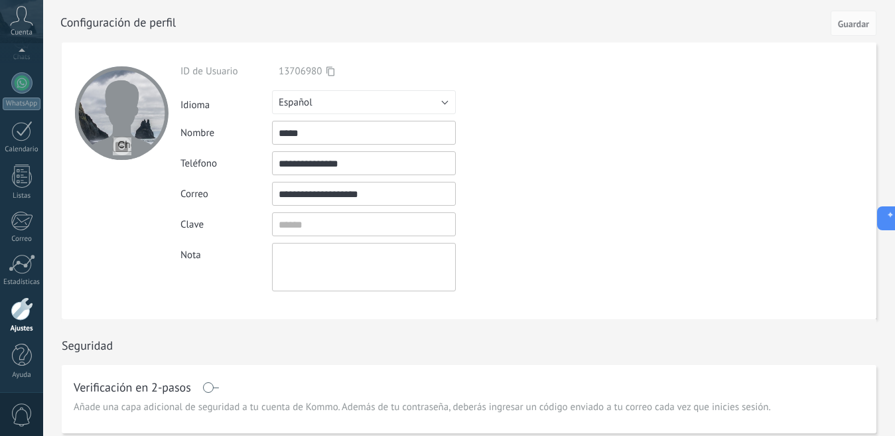
click at [370, 167] on input "**********" at bounding box center [364, 163] width 184 height 24
click at [328, 231] on input "textbox" at bounding box center [364, 224] width 184 height 24
click at [540, 255] on div "Nota" at bounding box center [394, 267] width 429 height 48
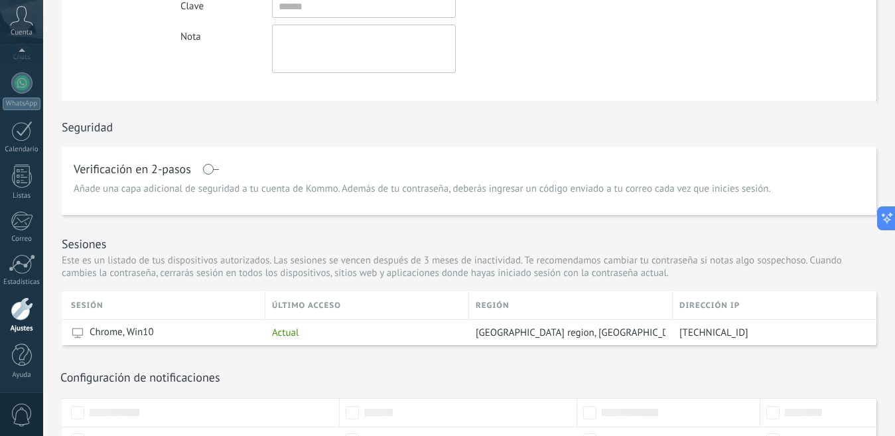
scroll to position [265, 0]
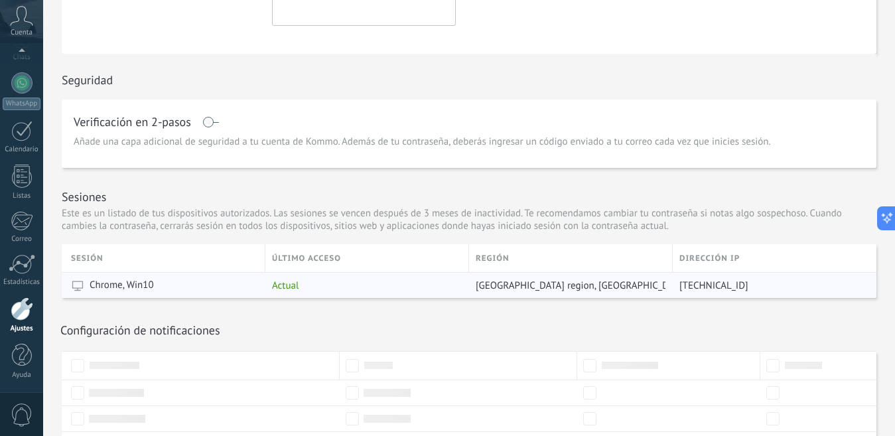
click at [171, 285] on div "Chrome, Win10" at bounding box center [165, 285] width 188 height 25
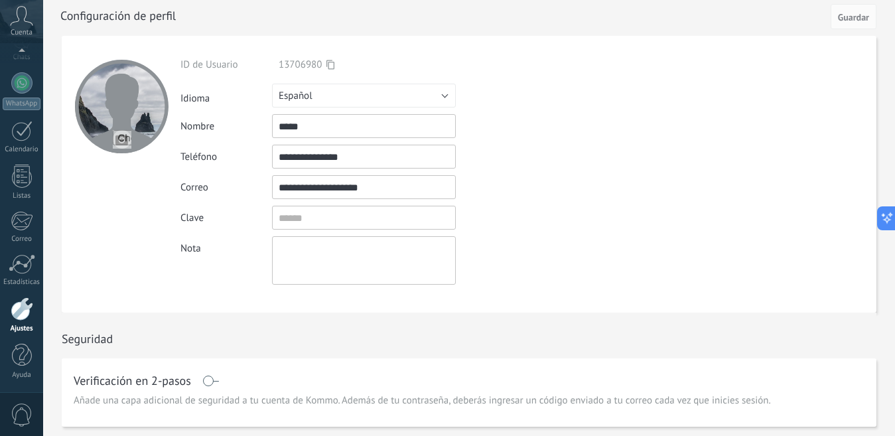
scroll to position [0, 0]
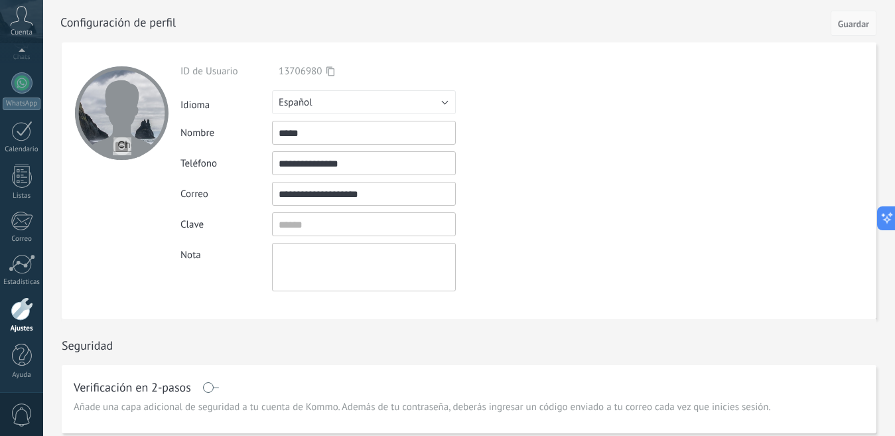
click at [851, 28] on span "Guardar" at bounding box center [853, 23] width 31 height 9
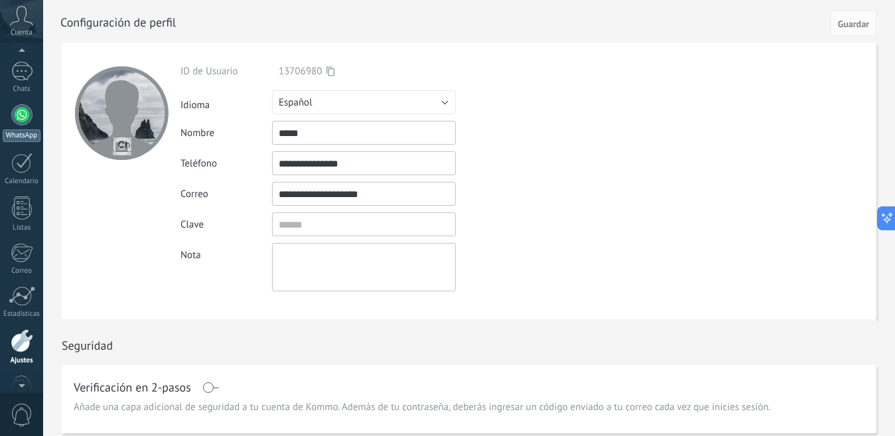
click at [23, 135] on div "WhatsApp" at bounding box center [22, 135] width 38 height 13
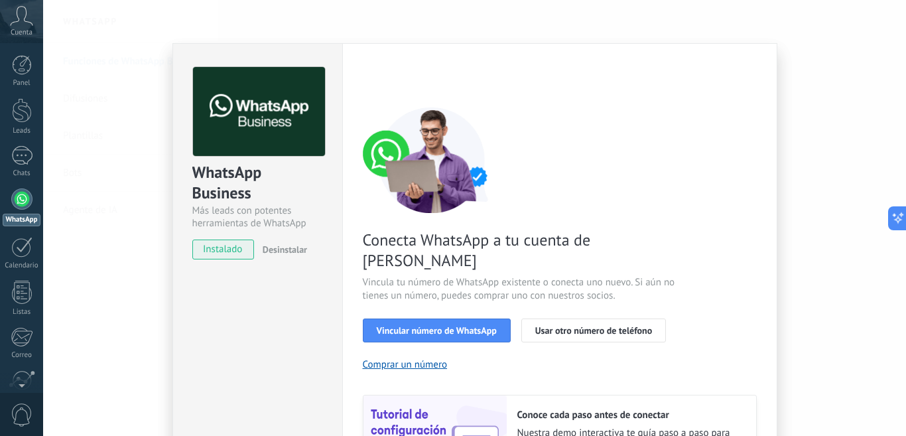
click at [272, 247] on span "Desinstalar" at bounding box center [285, 250] width 44 height 12
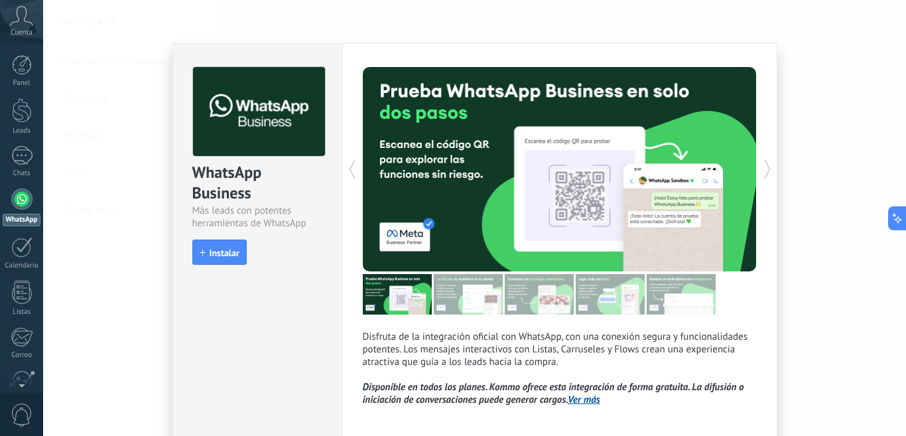
click at [690, 218] on div at bounding box center [658, 169] width 197 height 204
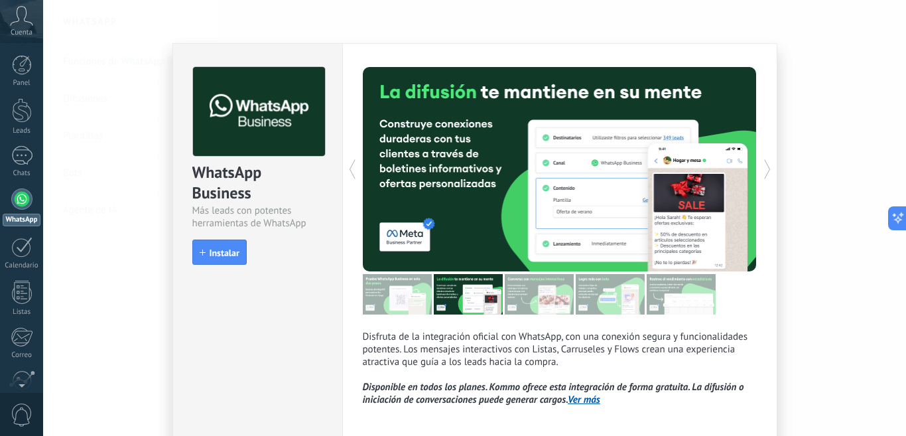
click at [601, 228] on div at bounding box center [658, 169] width 197 height 204
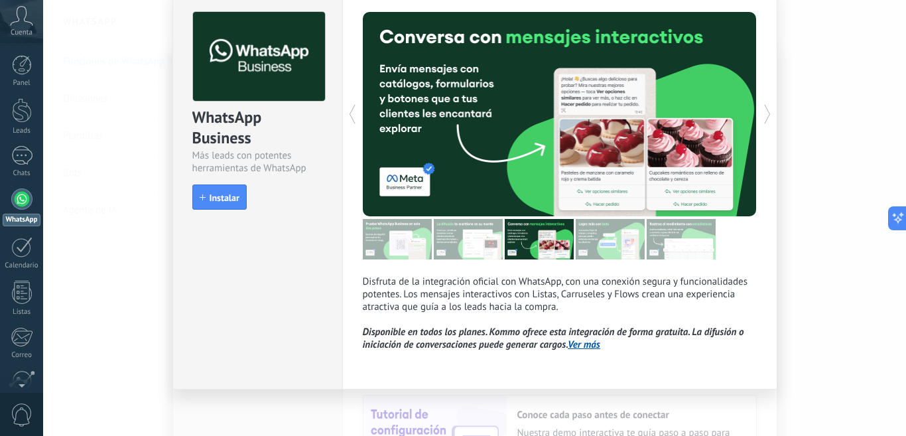
scroll to position [58, 0]
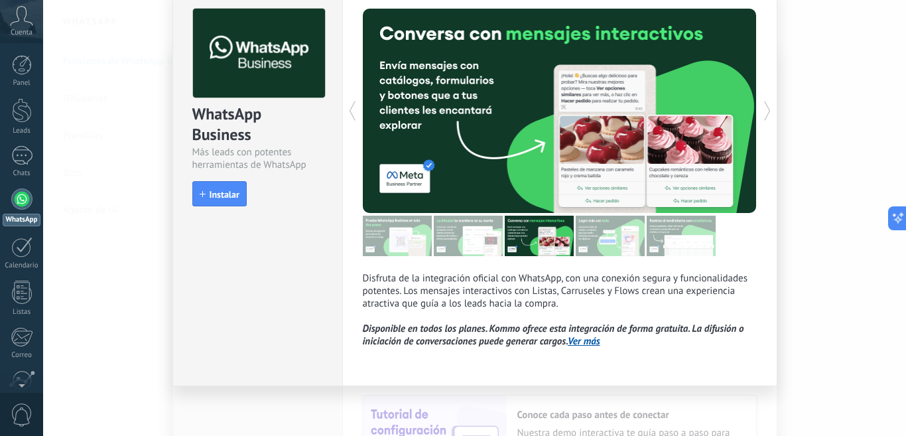
click at [585, 343] on link "Ver más" at bounding box center [584, 341] width 33 height 13
click at [228, 179] on div "WhatsApp Business Más leads con potentes herramientas de WhatsApp install Insta…" at bounding box center [257, 101] width 169 height 232
click at [228, 205] on button "Instalar" at bounding box center [219, 193] width 54 height 25
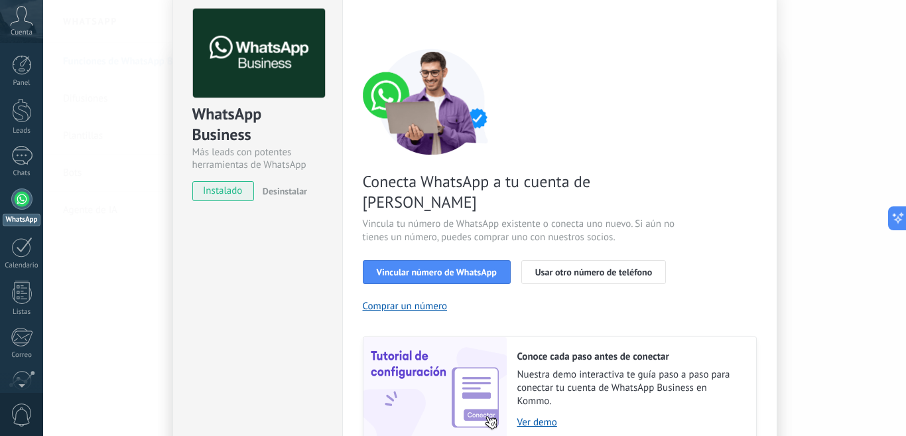
click at [254, 55] on img at bounding box center [259, 54] width 132 height 90
click at [285, 148] on div "Más leads con potentes herramientas de WhatsApp" at bounding box center [257, 158] width 131 height 25
click at [295, 174] on div "WhatsApp Business Más leads con potentes herramientas de WhatsApp instalado Des…" at bounding box center [257, 98] width 169 height 226
click at [439, 267] on span "Vincular número de WhatsApp" at bounding box center [437, 271] width 120 height 9
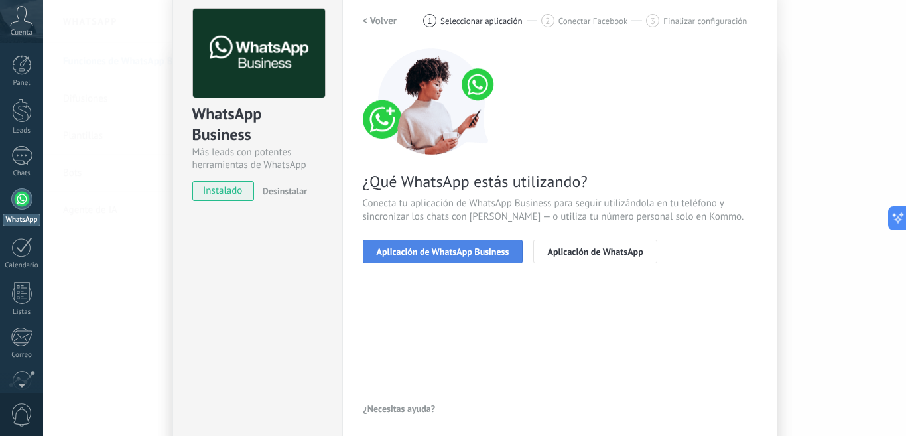
click at [398, 253] on span "Aplicación de WhatsApp Business" at bounding box center [443, 251] width 133 height 9
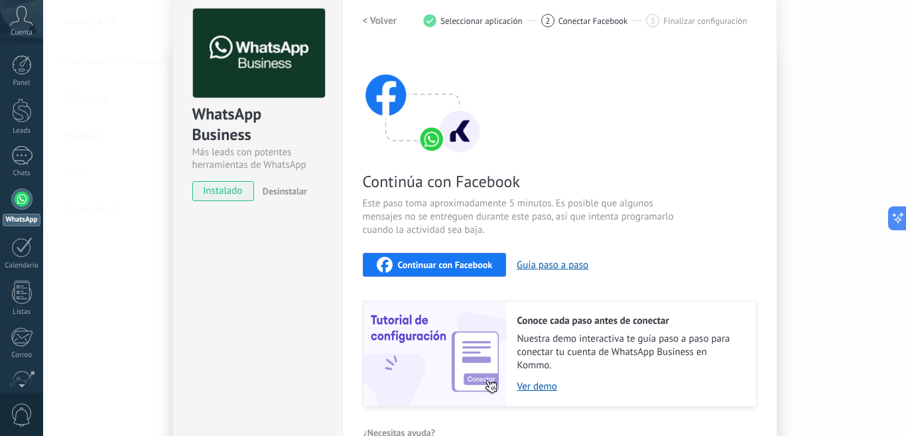
click at [488, 269] on span "Continuar con Facebook" at bounding box center [445, 264] width 95 height 9
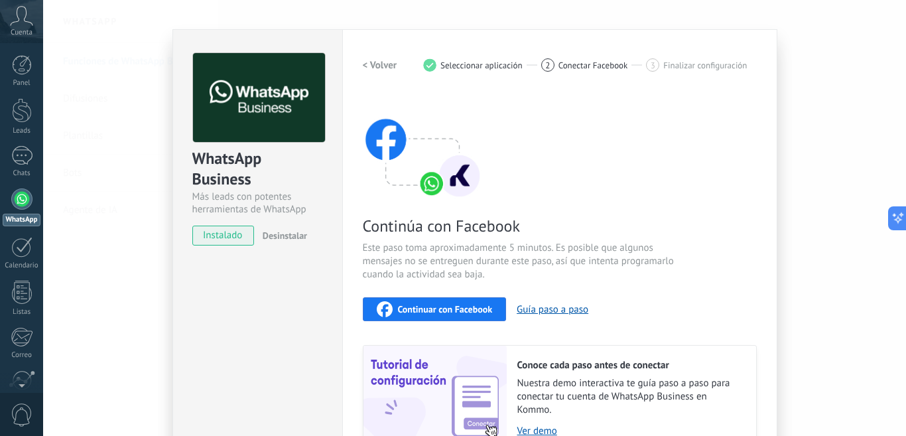
scroll to position [0, 0]
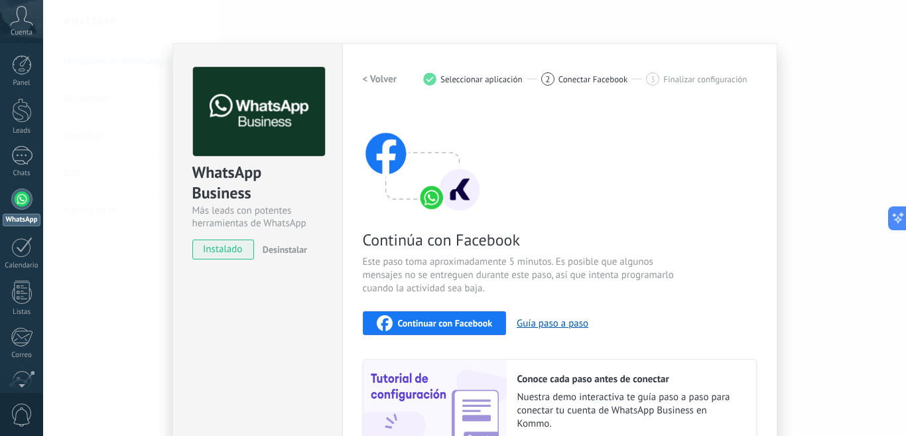
click at [551, 83] on div "2 Conectar Facebook" at bounding box center [594, 78] width 106 height 13
click at [679, 78] on span "Finalizar configuración" at bounding box center [706, 79] width 84 height 10
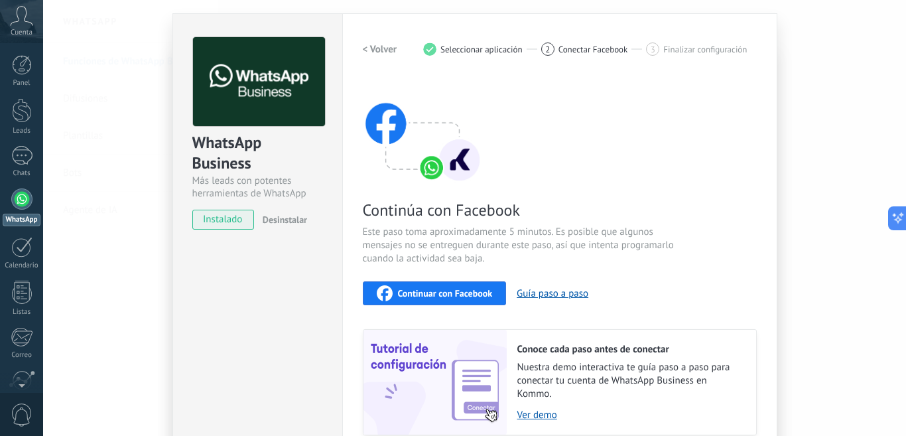
scroll to position [5, 0]
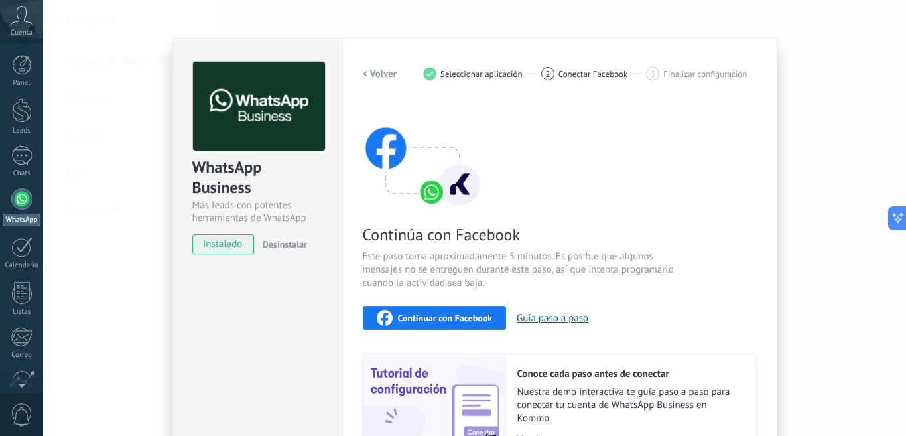
click at [25, 17] on icon at bounding box center [21, 16] width 23 height 20
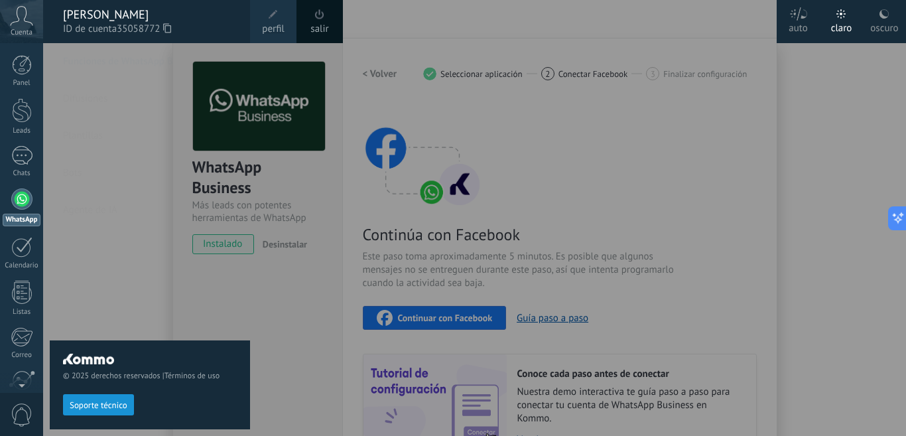
click at [92, 407] on span "Soporte técnico" at bounding box center [99, 405] width 58 height 9
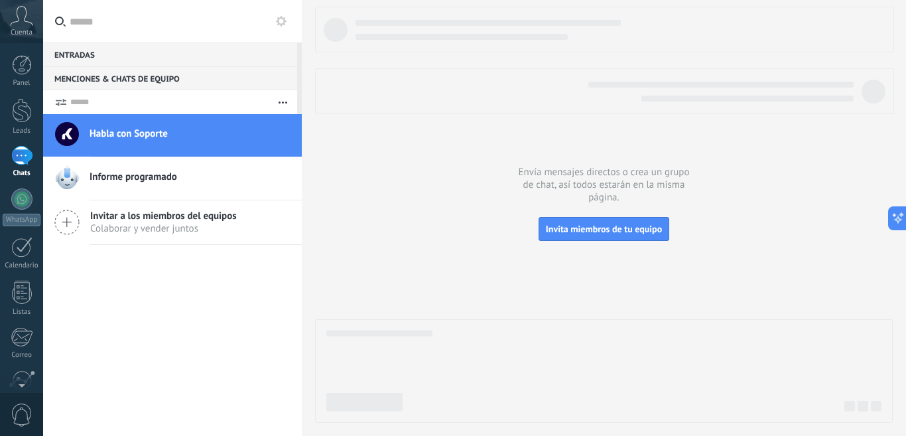
scroll to position [13, 0]
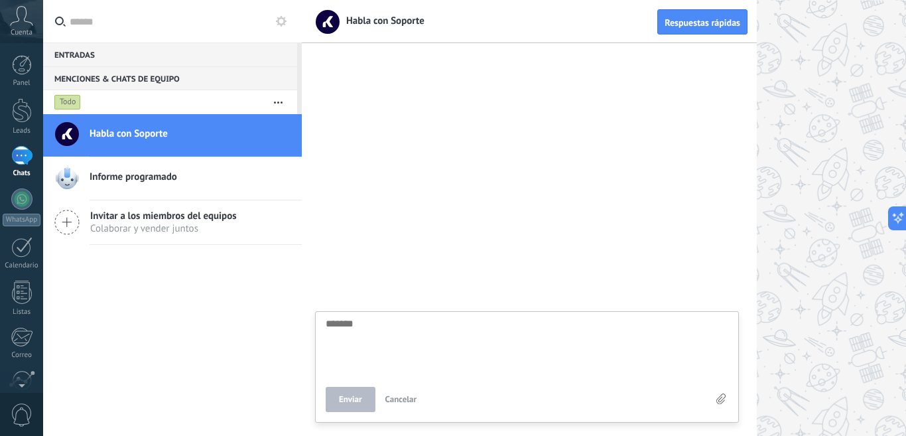
click at [279, 99] on button "button" at bounding box center [278, 102] width 29 height 24
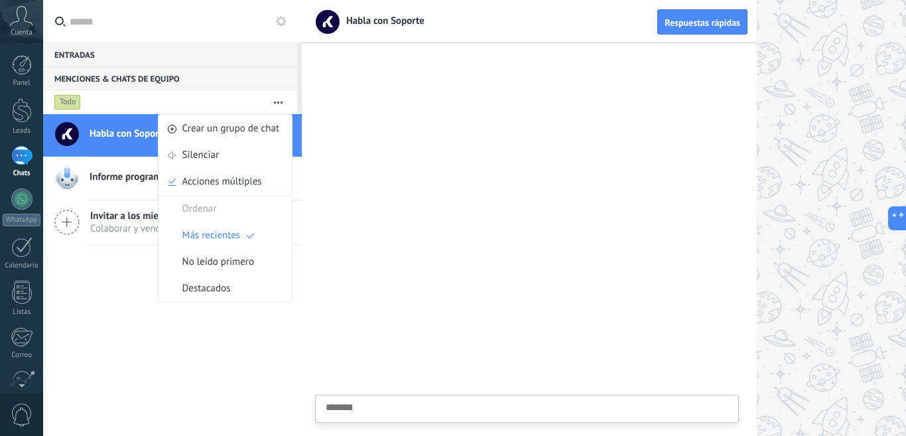
click at [505, 193] on div at bounding box center [529, 243] width 455 height 385
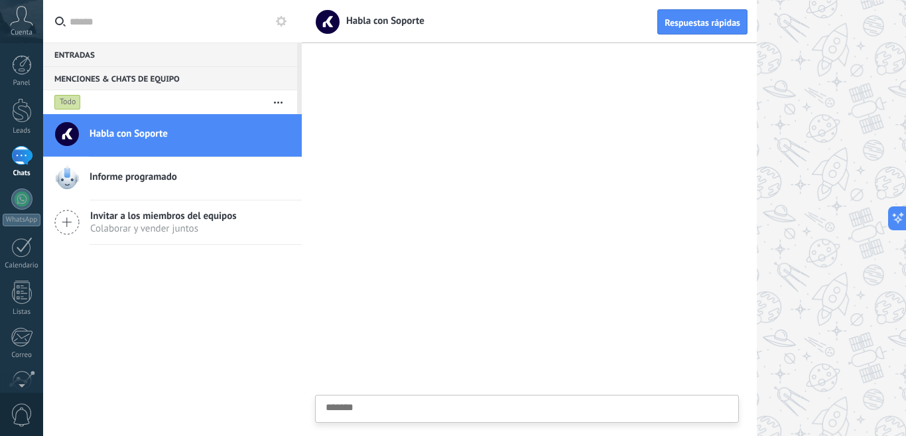
click at [85, 56] on div "Entradas 0" at bounding box center [170, 54] width 254 height 24
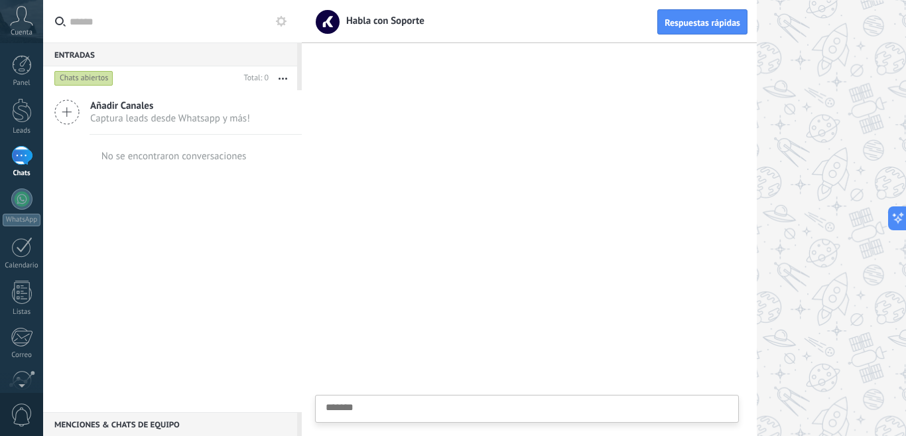
click at [287, 60] on div "Entradas 0" at bounding box center [170, 54] width 254 height 24
click at [282, 72] on button "button" at bounding box center [283, 78] width 29 height 24
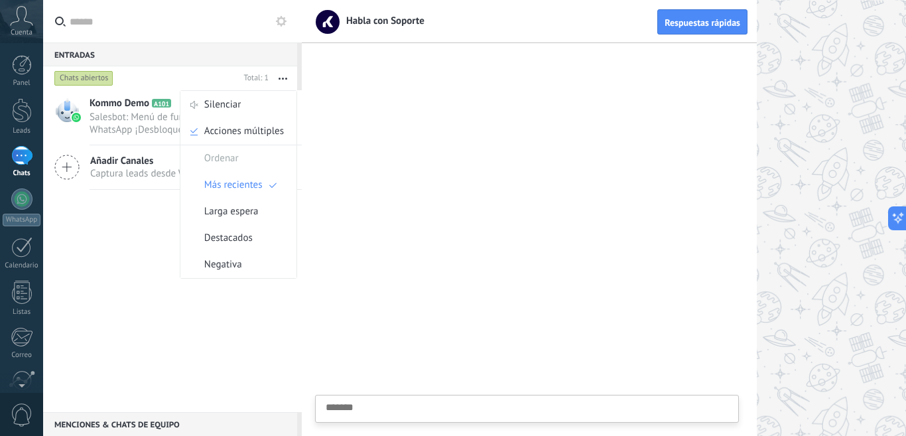
click at [140, 120] on span "Salesbot: Menú de funciones de WhatsApp ¡Desbloquea la mensajería mejorada en W…" at bounding box center [178, 123] width 177 height 25
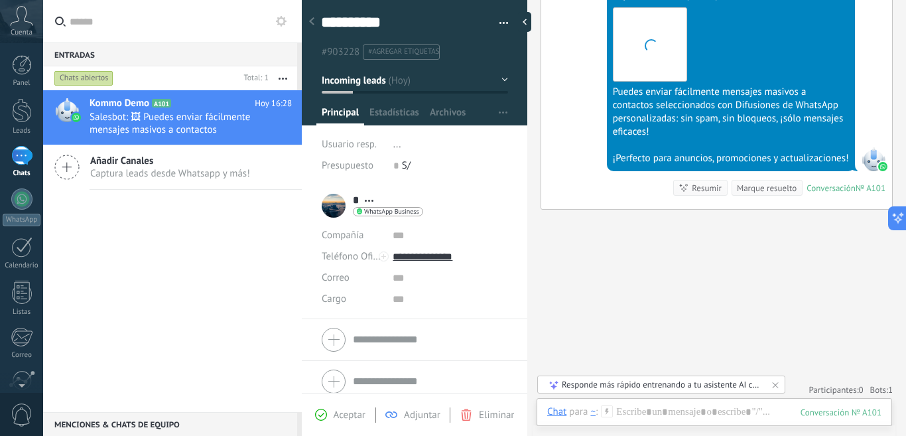
scroll to position [1563, 0]
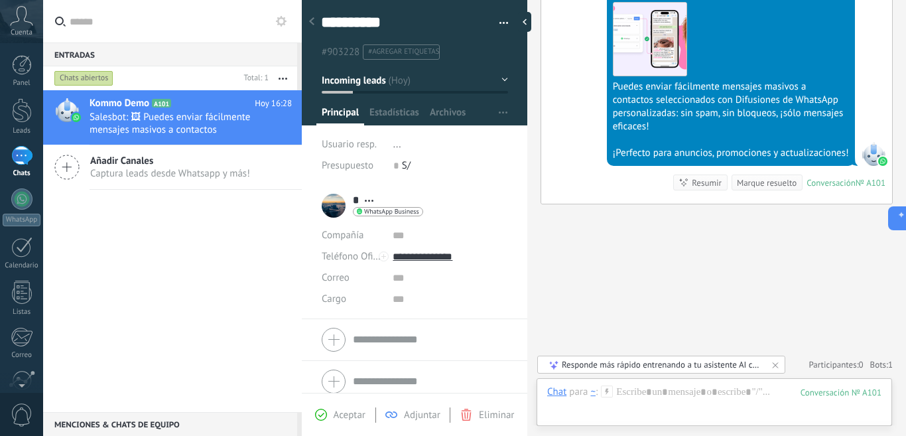
click at [21, 157] on div "1" at bounding box center [21, 155] width 21 height 19
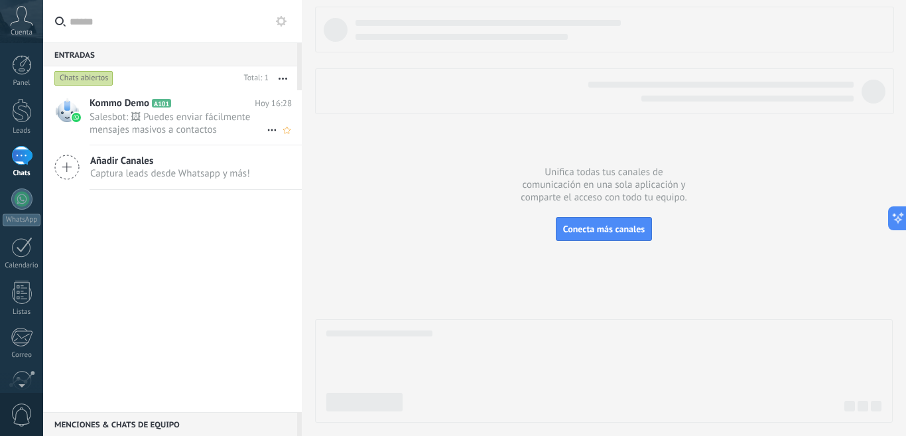
click at [162, 127] on span "Salesbot: 🖼 Puedes enviar fácilmente mensajes masivos a contactos seleccionados…" at bounding box center [178, 123] width 177 height 25
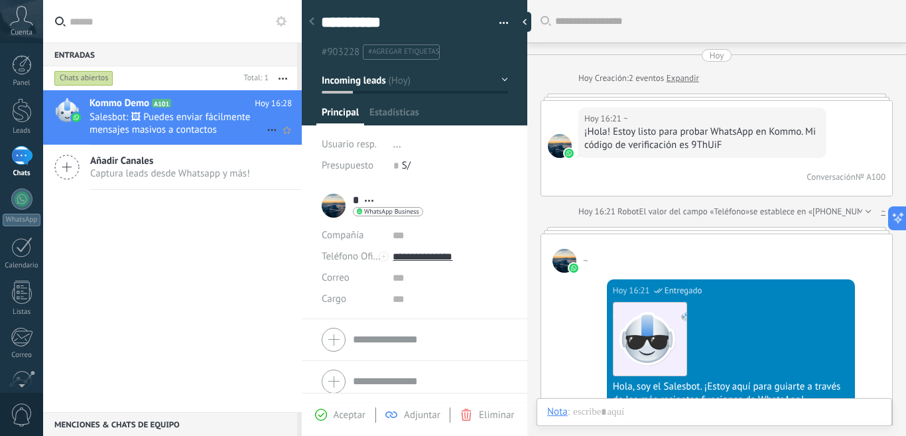
type textarea "**********"
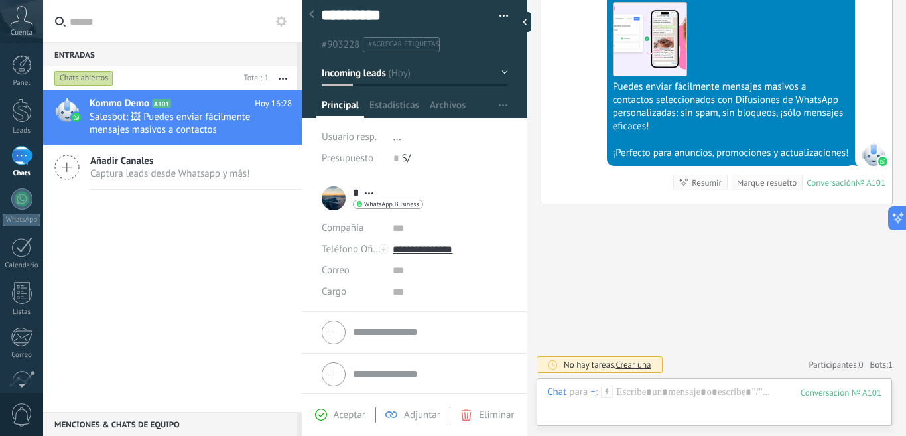
scroll to position [10, 0]
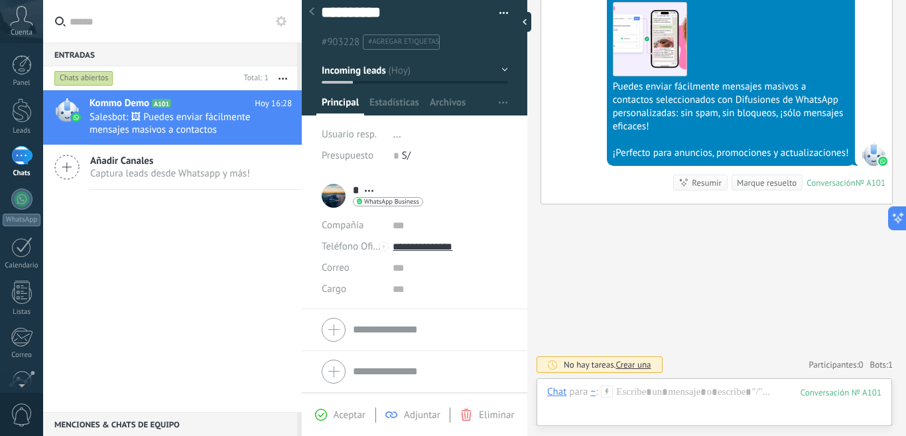
click at [332, 330] on div at bounding box center [415, 329] width 186 height 33
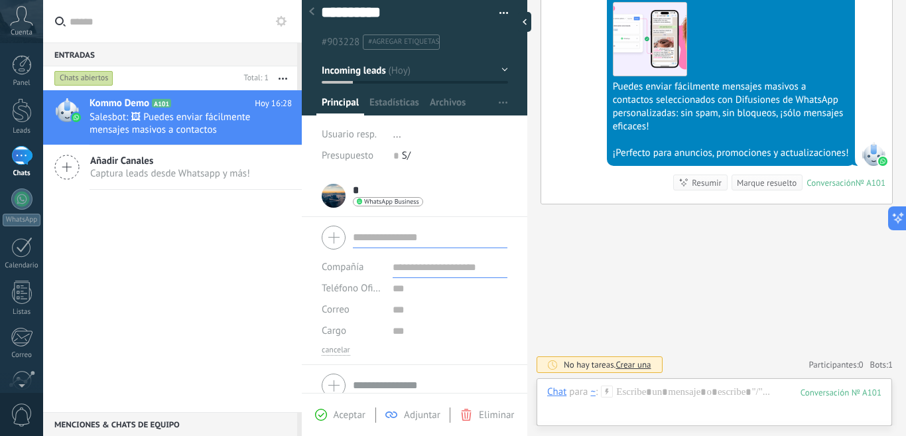
scroll to position [0, 0]
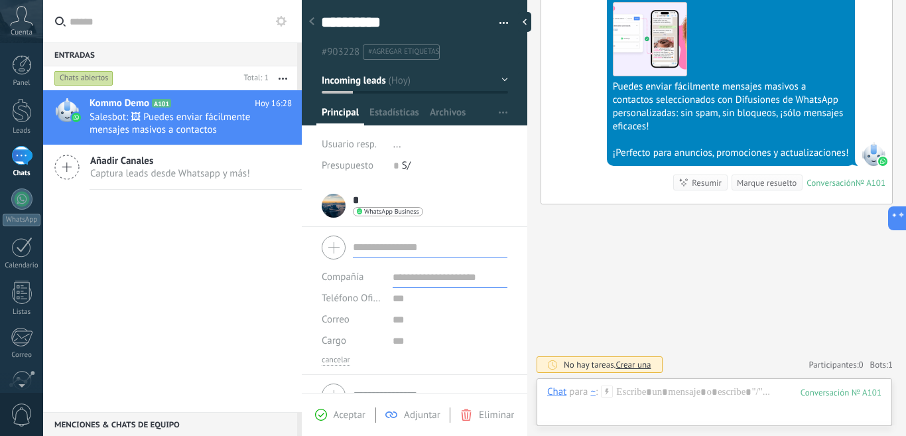
click at [390, 210] on span "WhatsApp Business" at bounding box center [391, 211] width 55 height 7
click at [340, 208] on div at bounding box center [453, 218] width 906 height 436
click at [333, 205] on div "* ~ * ~ Apellido Abrir detalle Copie el nombre Desatar Contacto principal" at bounding box center [373, 205] width 102 height 33
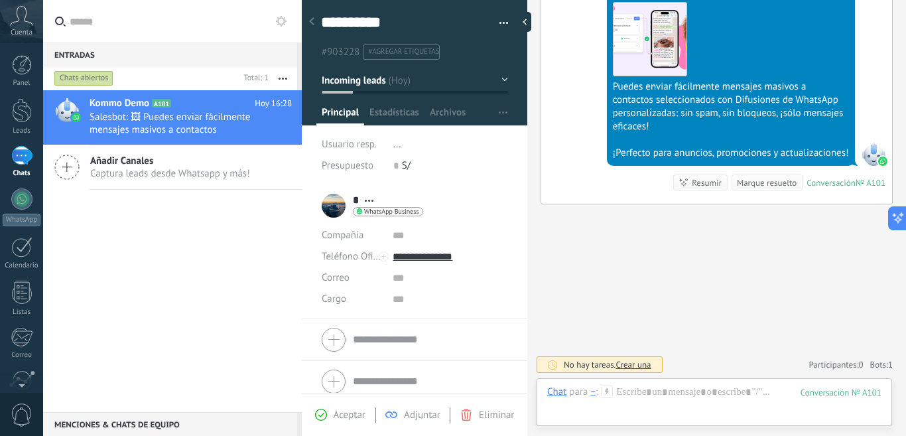
click at [369, 198] on span "Abrir detalle Copie el nombre Desatar Contacto principal" at bounding box center [369, 201] width 22 height 10
click at [416, 254] on input "**********" at bounding box center [450, 256] width 115 height 21
click at [430, 327] on div "Editar" at bounding box center [425, 324] width 64 height 23
drag, startPoint x: 477, startPoint y: 259, endPoint x: 452, endPoint y: 257, distance: 25.4
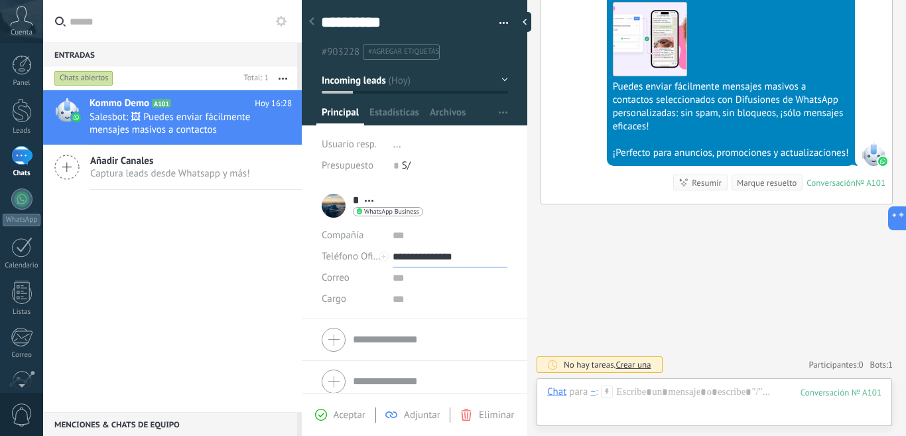
click at [452, 257] on input "**********" at bounding box center [450, 256] width 115 height 21
click at [468, 254] on input "**********" at bounding box center [450, 256] width 115 height 21
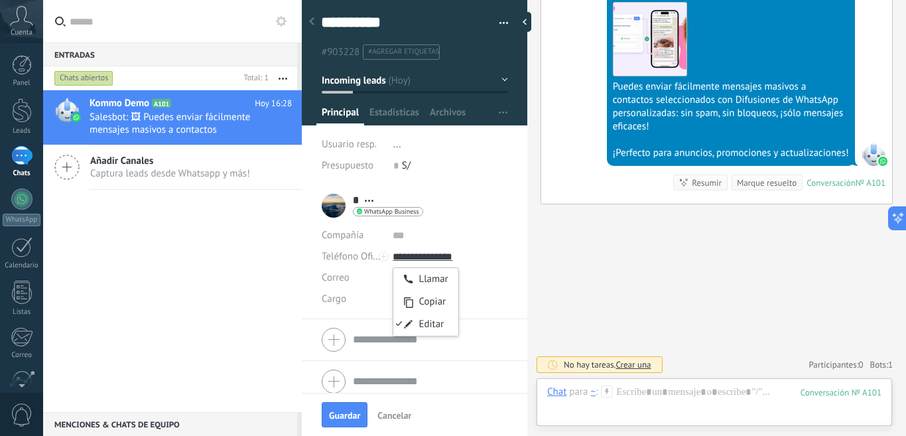
click at [472, 277] on input "text" at bounding box center [450, 277] width 115 height 21
type input "**********"
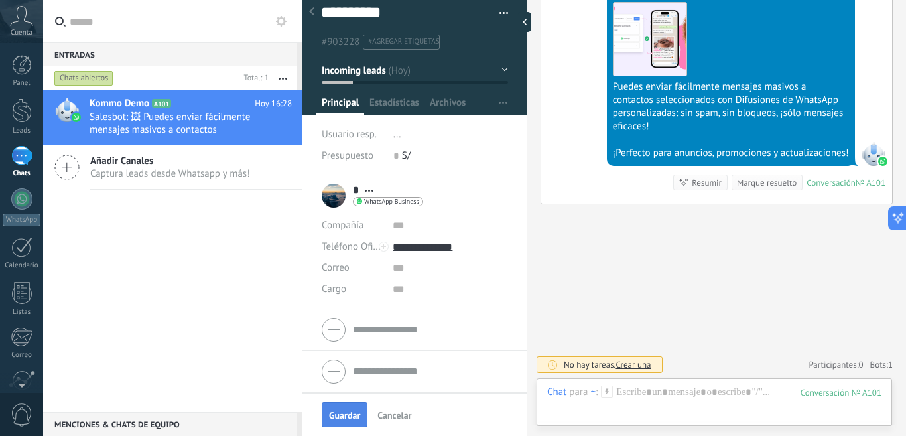
click at [338, 407] on button "Guardar" at bounding box center [345, 414] width 46 height 25
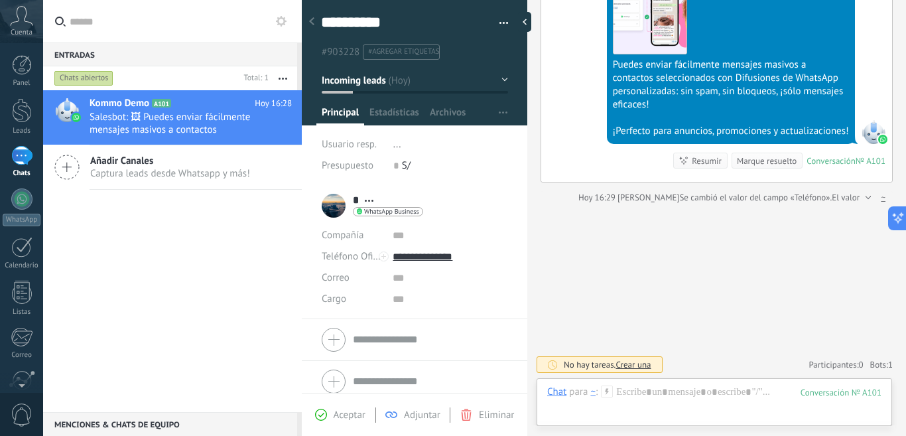
scroll to position [1620, 0]
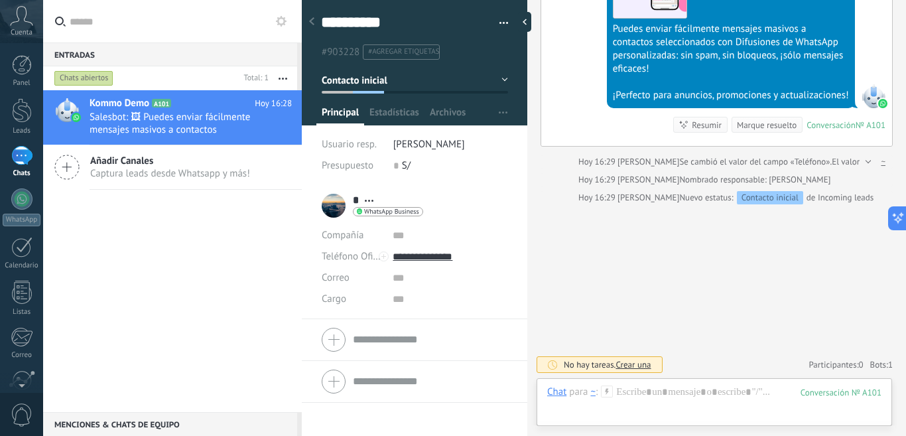
click at [23, 17] on icon at bounding box center [21, 16] width 23 height 20
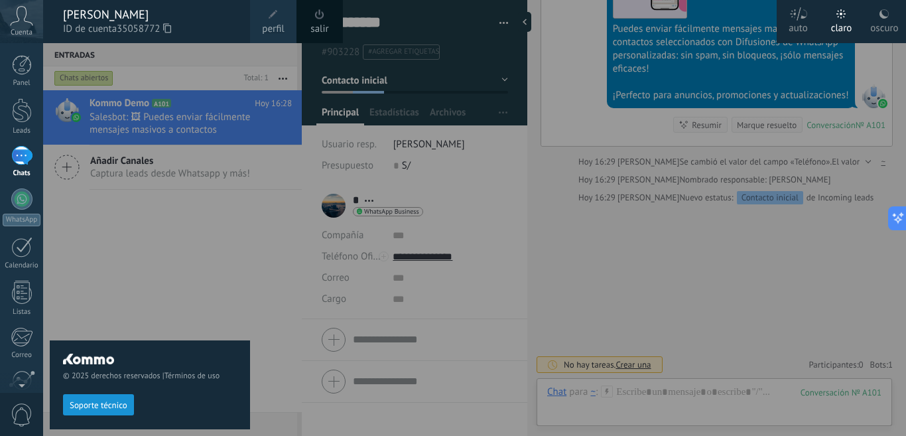
click at [169, 269] on div "© 2025 derechos reservados | Términos de uso Soporte técnico" at bounding box center [150, 239] width 200 height 393
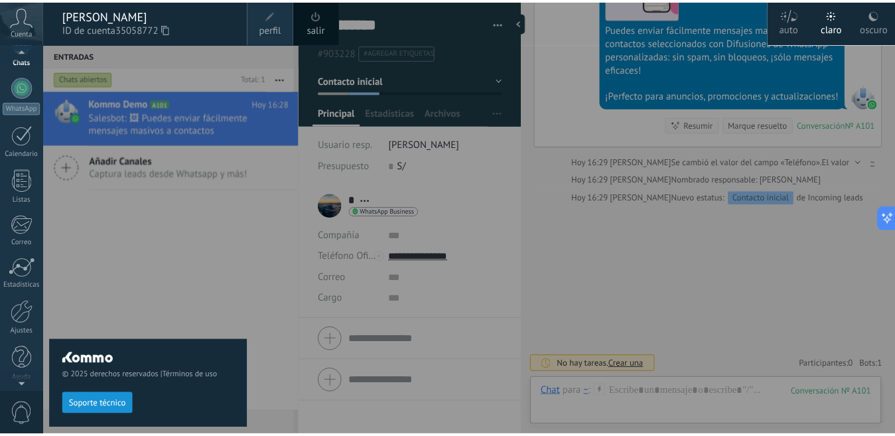
scroll to position [116, 0]
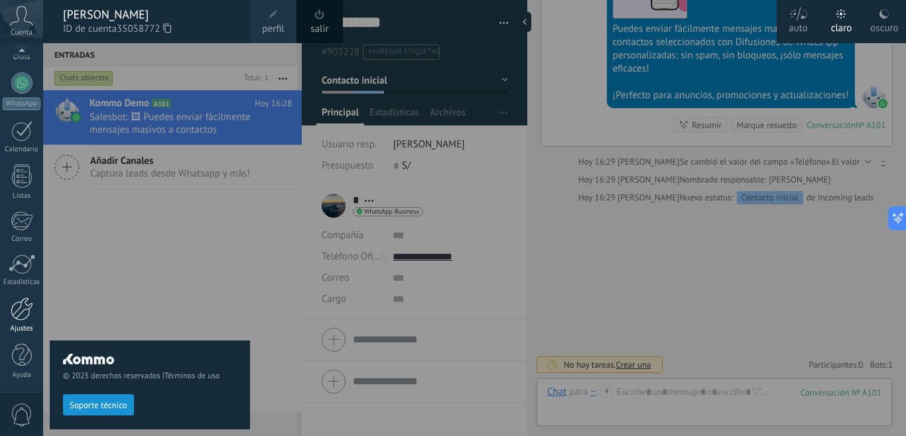
click at [13, 319] on div at bounding box center [22, 308] width 23 height 23
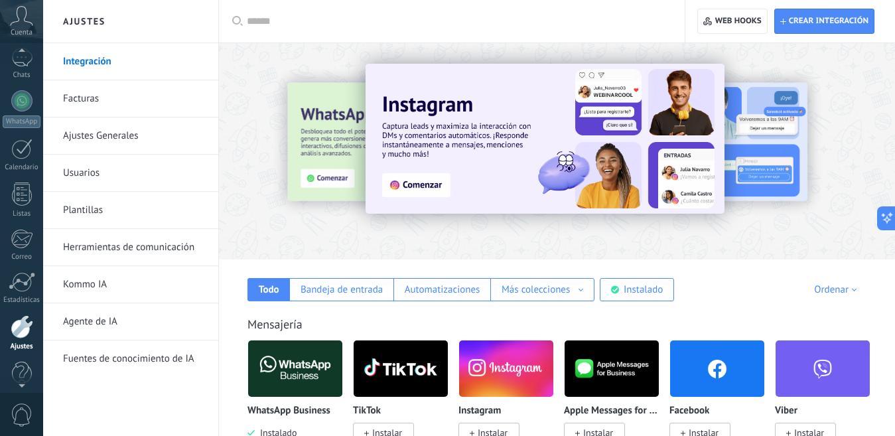
click at [26, 17] on use at bounding box center [22, 15] width 23 height 19
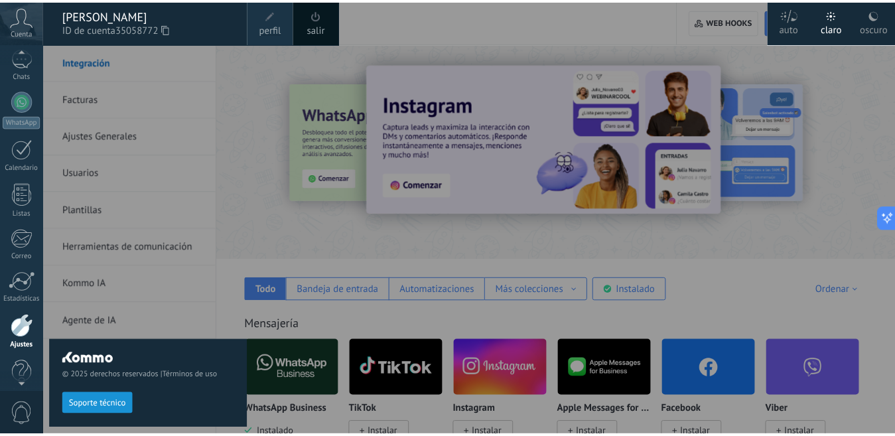
scroll to position [86, 0]
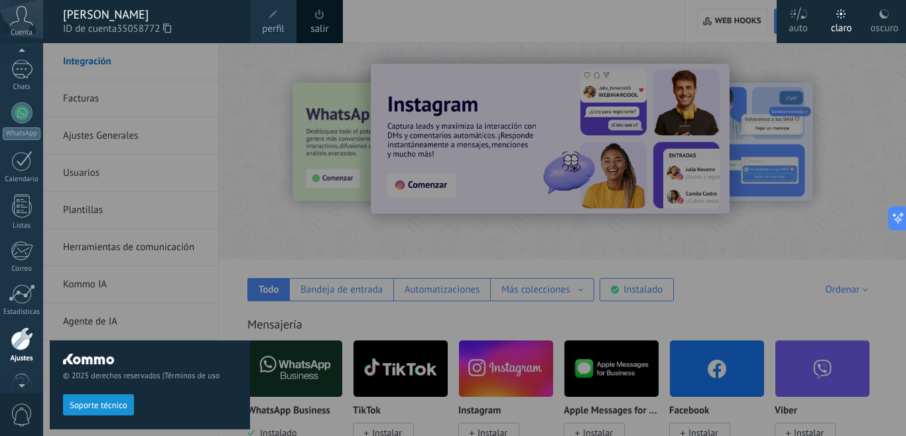
click at [321, 21] on span at bounding box center [320, 14] width 15 height 15
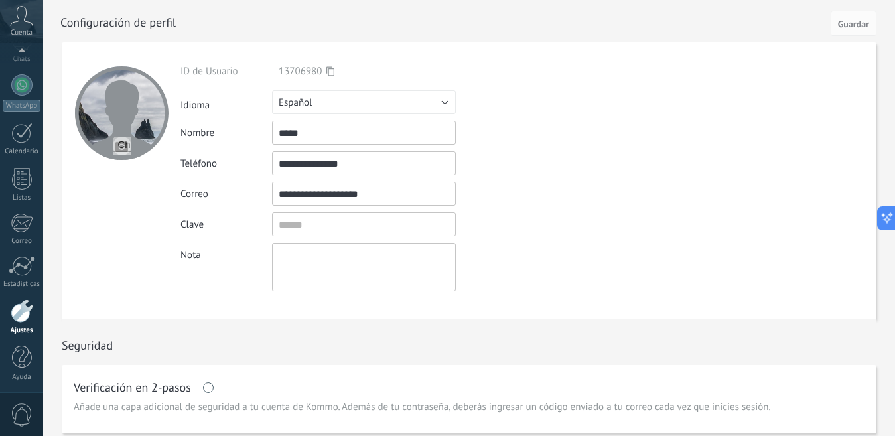
scroll to position [116, 0]
click at [377, 166] on input "**********" at bounding box center [364, 163] width 184 height 24
click at [19, 315] on div at bounding box center [22, 308] width 23 height 23
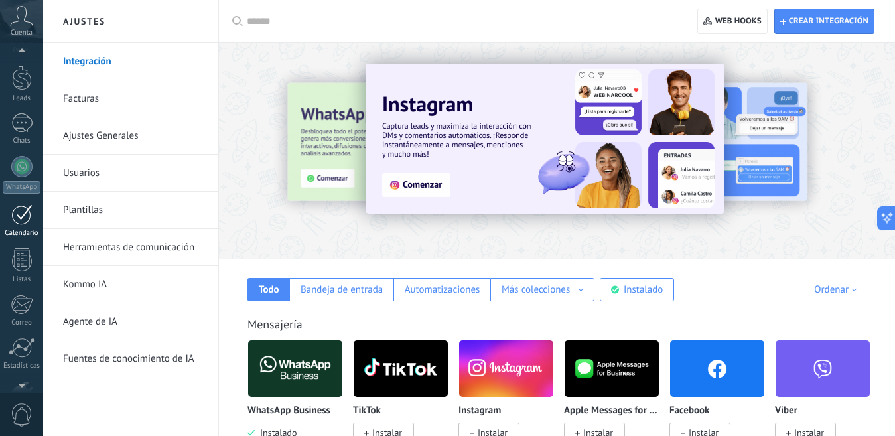
scroll to position [28, 0]
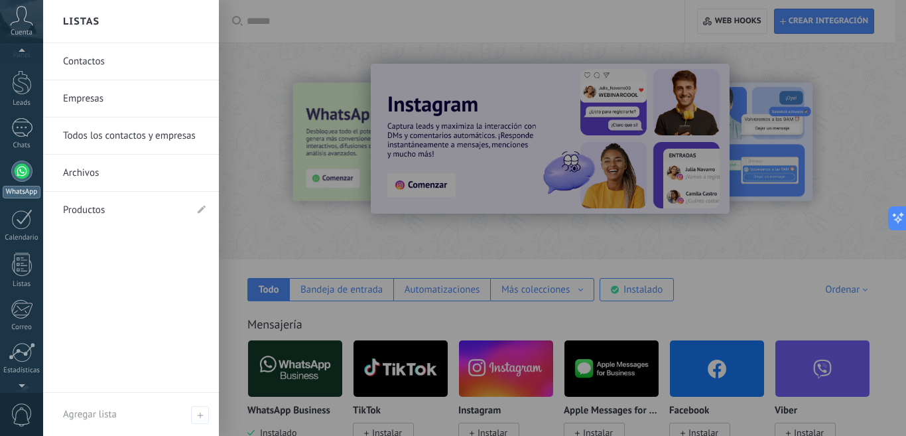
click at [21, 171] on div at bounding box center [21, 171] width 21 height 21
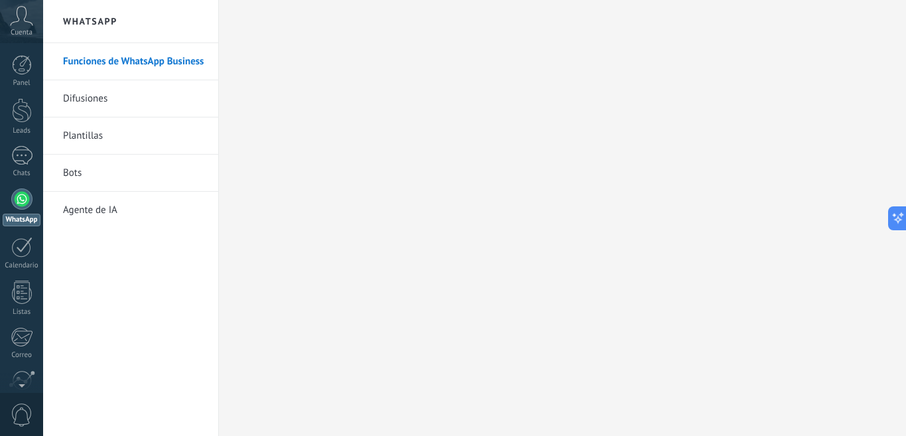
click at [100, 27] on h2 "WhatsApp" at bounding box center [131, 21] width 142 height 43
click at [162, 68] on link "Funciones de WhatsApp Business" at bounding box center [134, 61] width 142 height 37
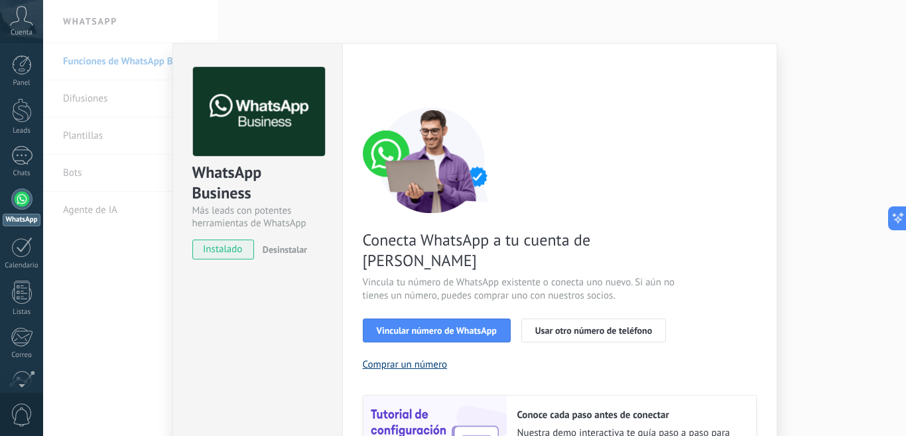
click at [406, 358] on button "Comprar un número" at bounding box center [405, 364] width 85 height 13
click at [569, 319] on button "Usar otro número de teléfono" at bounding box center [594, 331] width 145 height 24
click at [427, 326] on span "Vincular número de WhatsApp" at bounding box center [437, 330] width 120 height 9
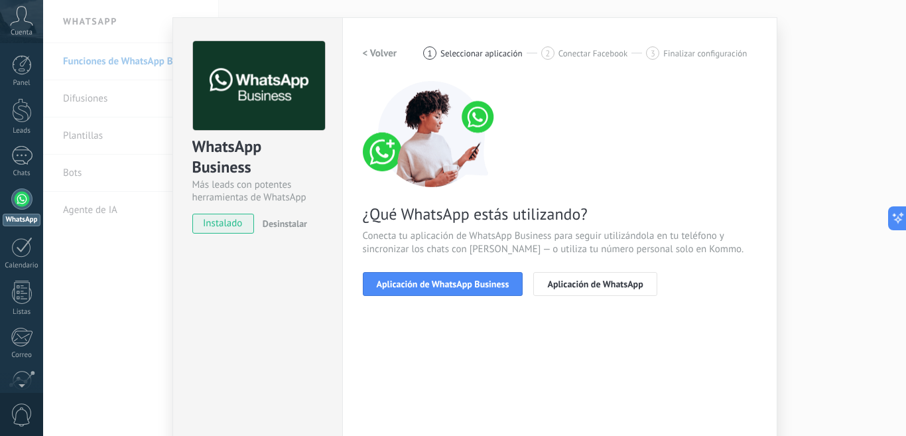
scroll to position [44, 0]
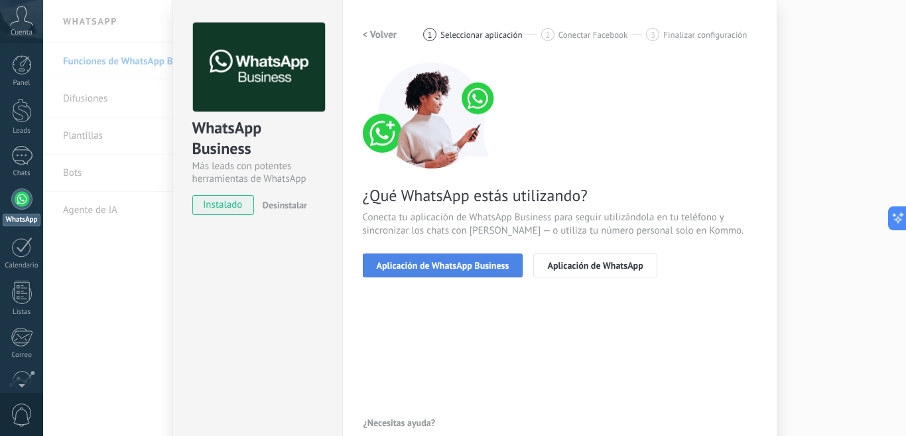
click at [445, 261] on span "Aplicación de WhatsApp Business" at bounding box center [443, 265] width 133 height 9
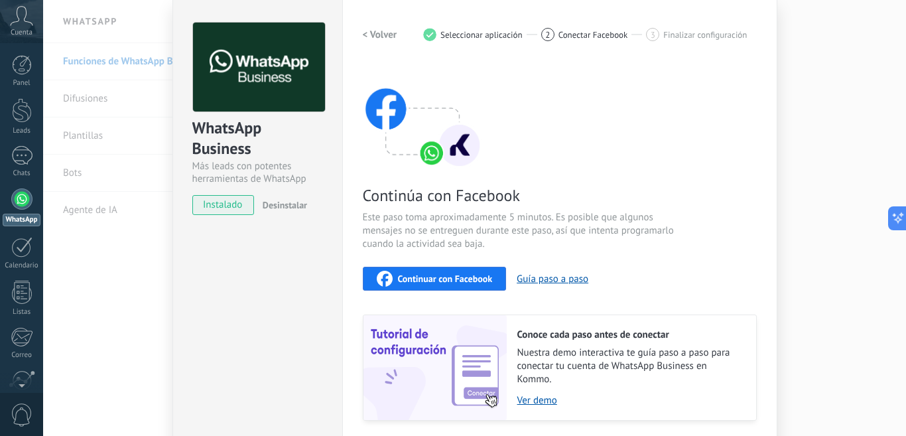
click at [451, 277] on span "Continuar con Facebook" at bounding box center [445, 278] width 95 height 9
click at [277, 209] on span "Desinstalar" at bounding box center [285, 205] width 44 height 12
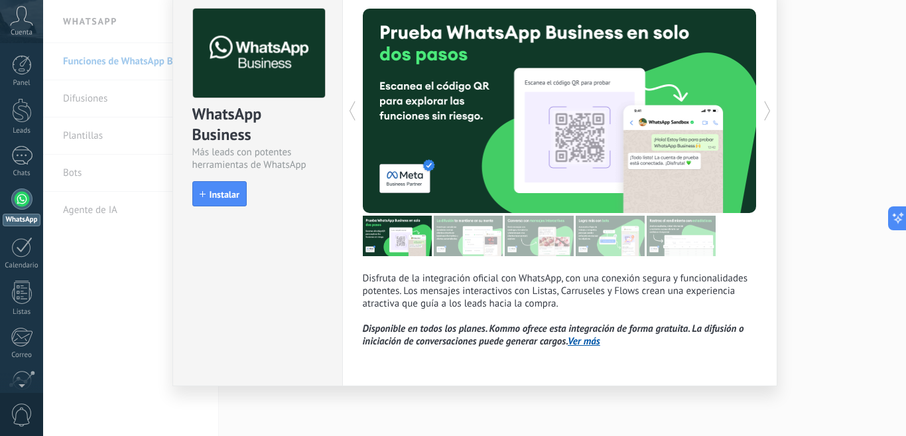
scroll to position [0, 0]
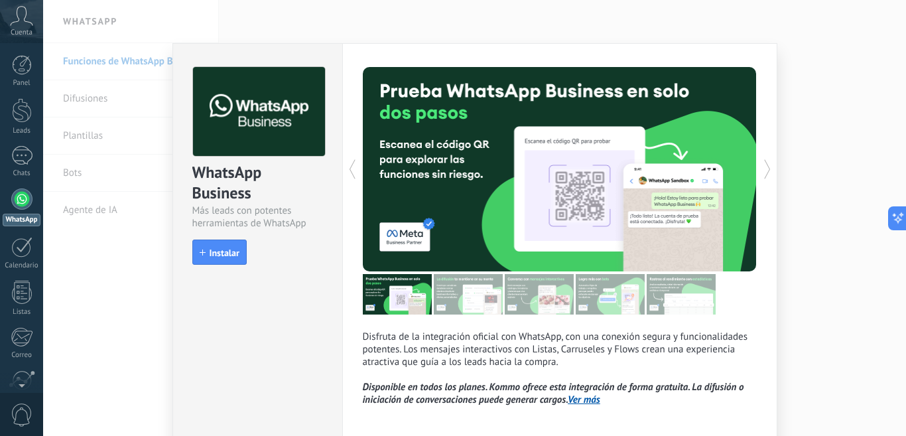
click at [584, 186] on div at bounding box center [658, 169] width 197 height 204
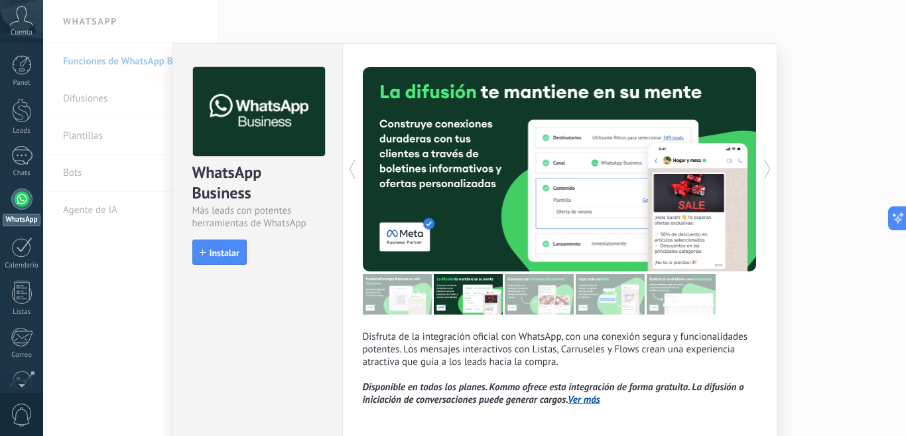
click at [584, 186] on div at bounding box center [658, 169] width 197 height 204
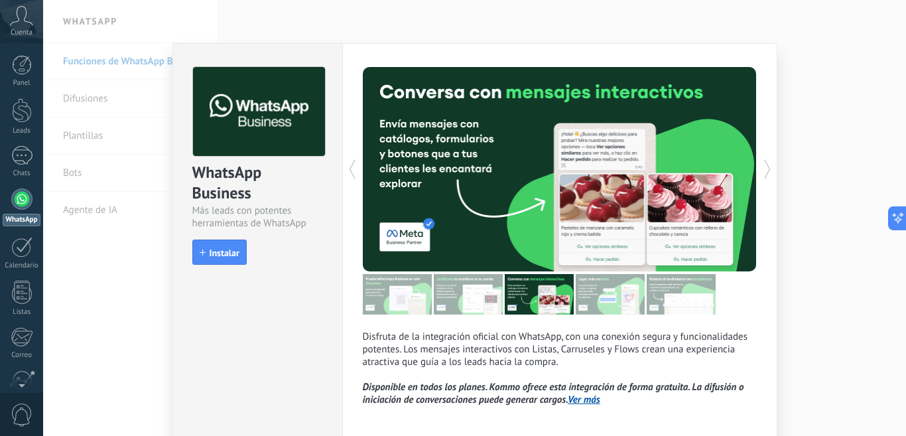
click at [584, 186] on div at bounding box center [658, 169] width 197 height 204
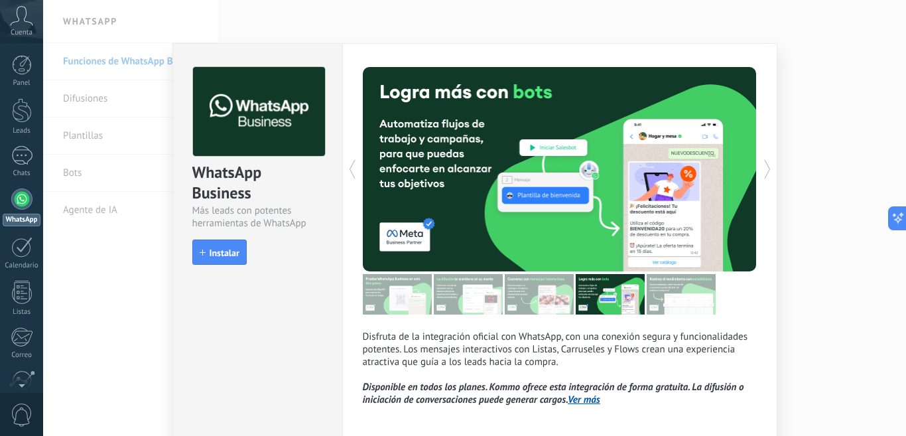
click at [584, 186] on div at bounding box center [658, 169] width 197 height 204
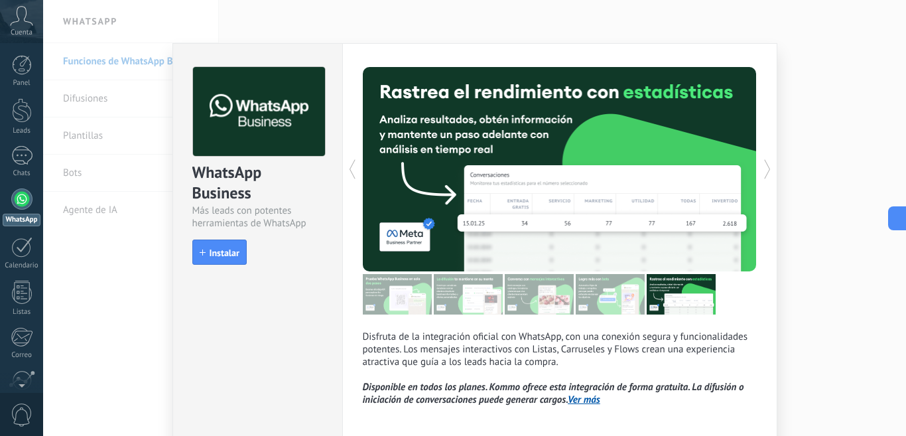
click at [621, 180] on div at bounding box center [658, 169] width 197 height 204
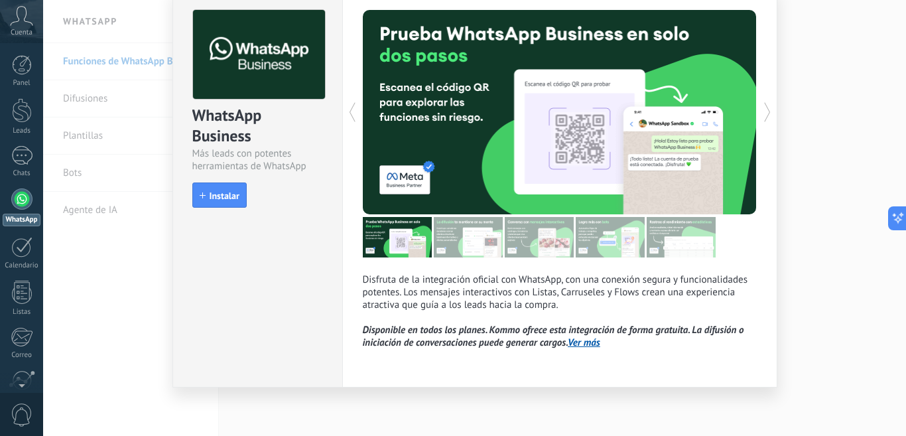
scroll to position [58, 0]
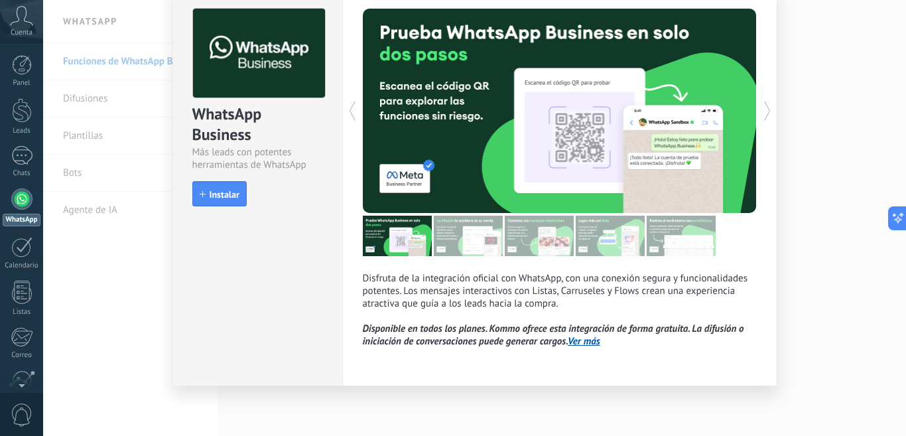
click at [590, 339] on link "Ver más" at bounding box center [584, 341] width 33 height 13
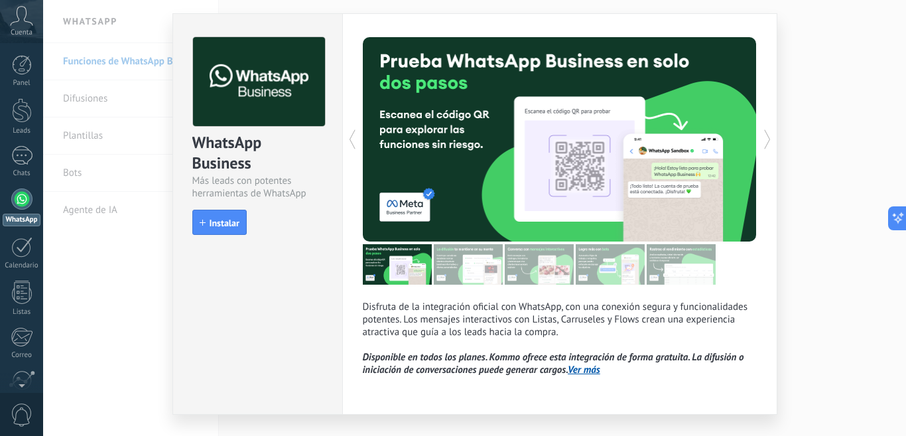
scroll to position [0, 0]
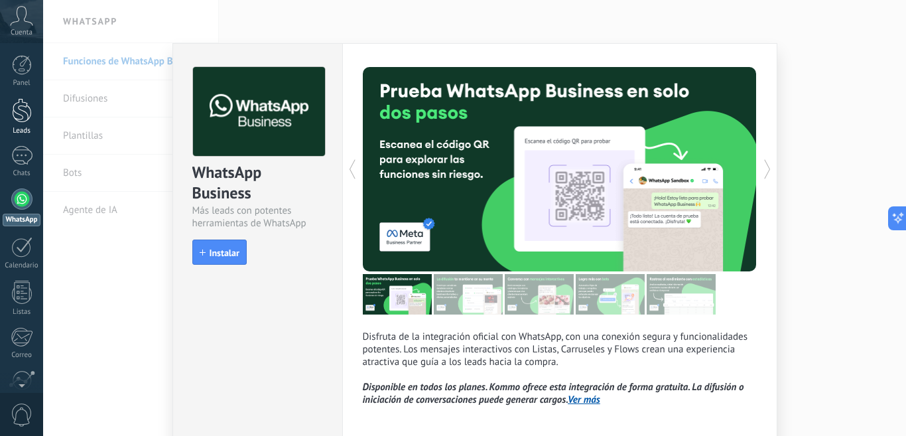
click at [26, 134] on div "Leads" at bounding box center [22, 131] width 38 height 9
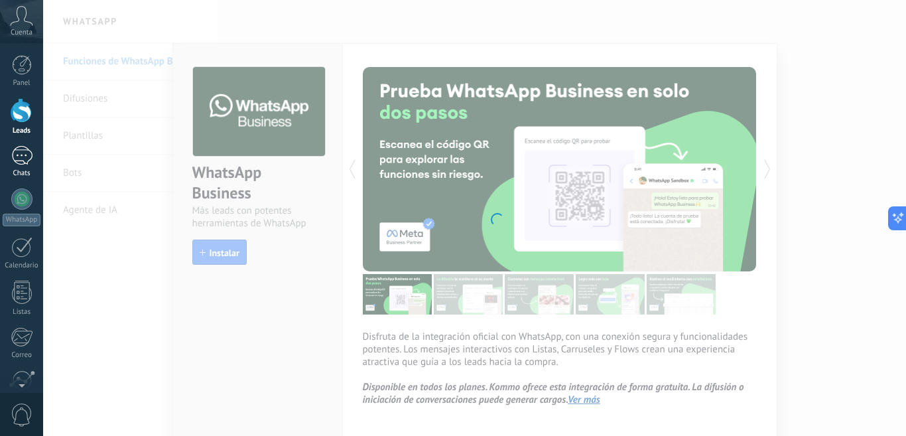
click at [27, 159] on div at bounding box center [21, 155] width 21 height 19
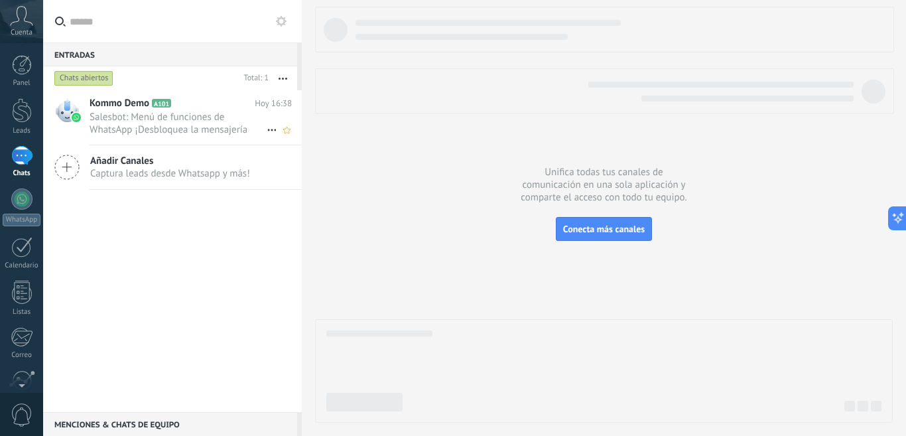
click at [185, 108] on icon at bounding box center [181, 103] width 13 height 13
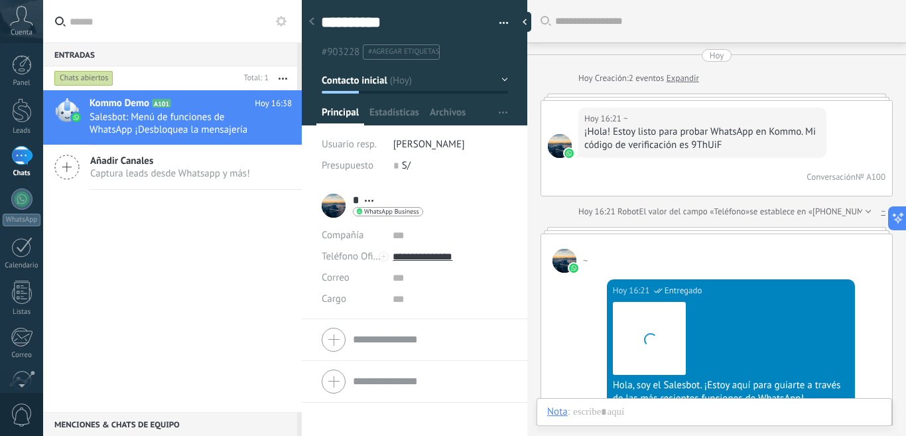
scroll to position [20, 0]
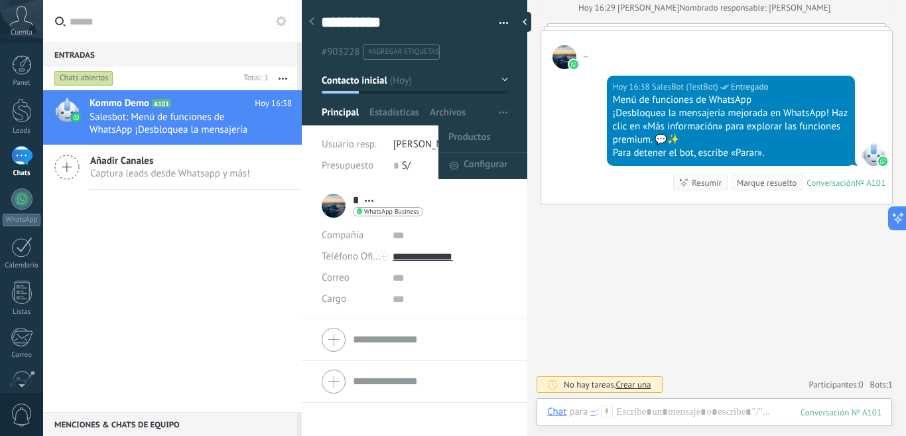
click at [494, 111] on button "button" at bounding box center [503, 112] width 19 height 25
click at [485, 161] on span "Configurar" at bounding box center [486, 166] width 44 height 27
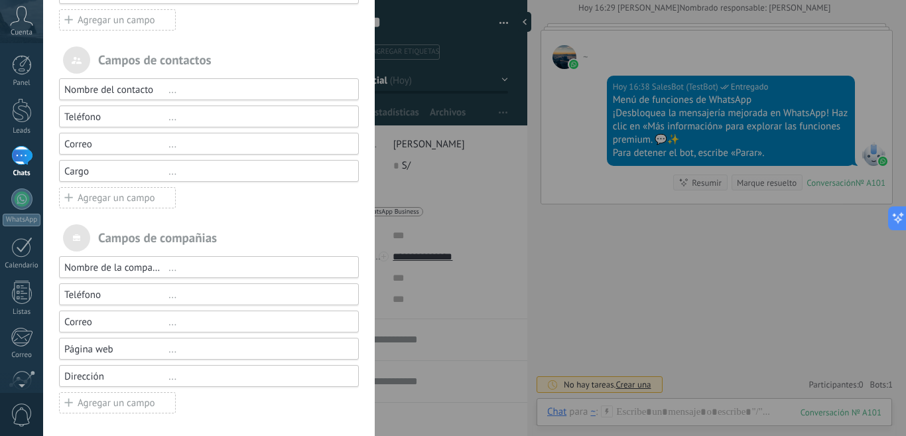
scroll to position [0, 0]
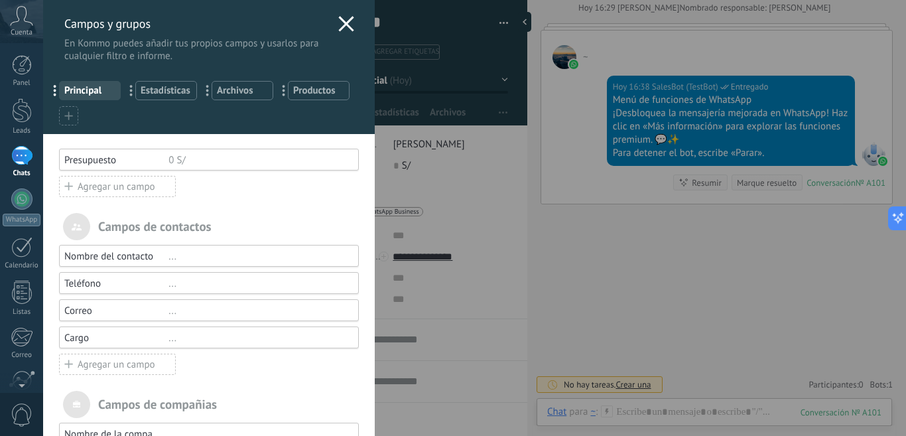
click at [342, 21] on icon at bounding box center [346, 24] width 16 height 16
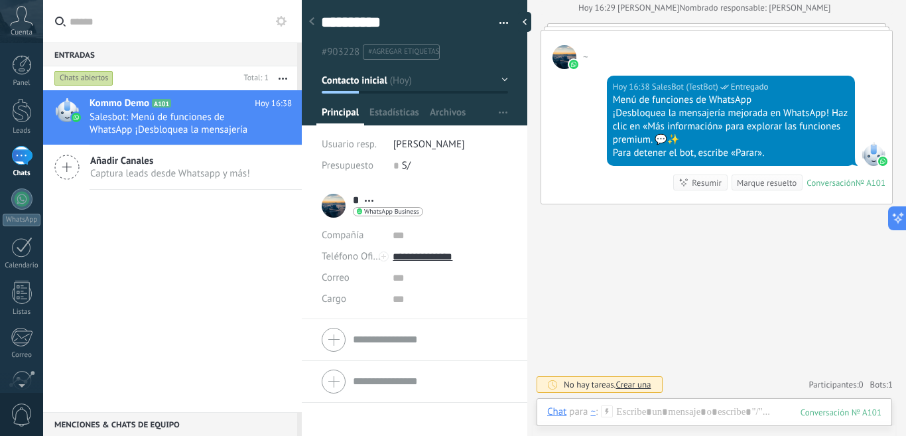
click at [494, 20] on button "button" at bounding box center [499, 23] width 19 height 20
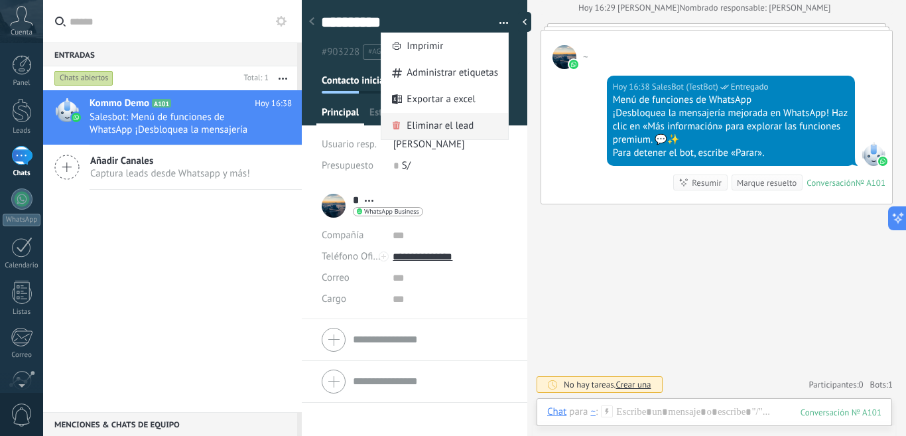
click at [437, 119] on span "Eliminar el lead" at bounding box center [440, 126] width 67 height 27
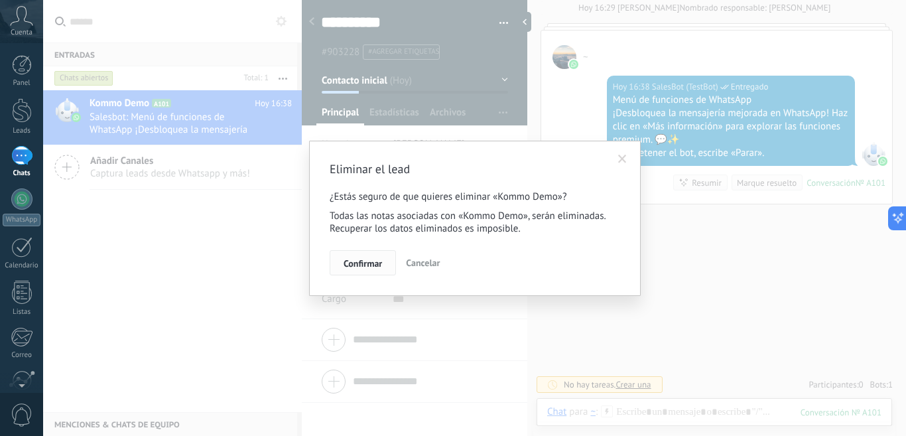
click at [362, 257] on button "Confirmar" at bounding box center [363, 262] width 66 height 25
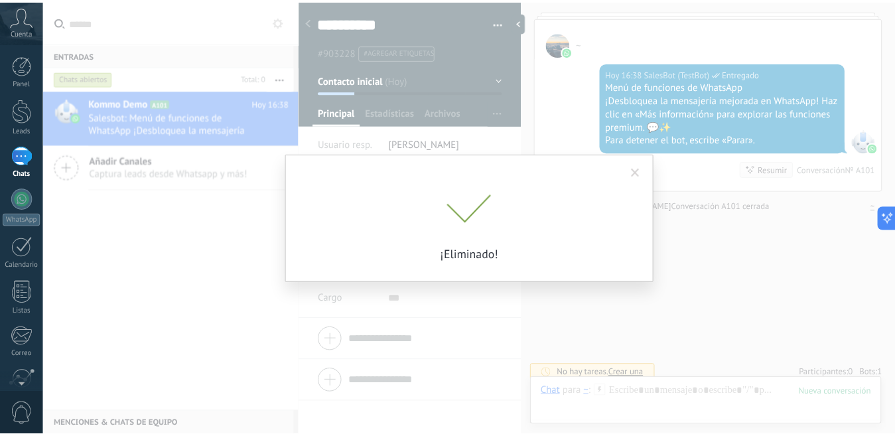
scroll to position [1830, 0]
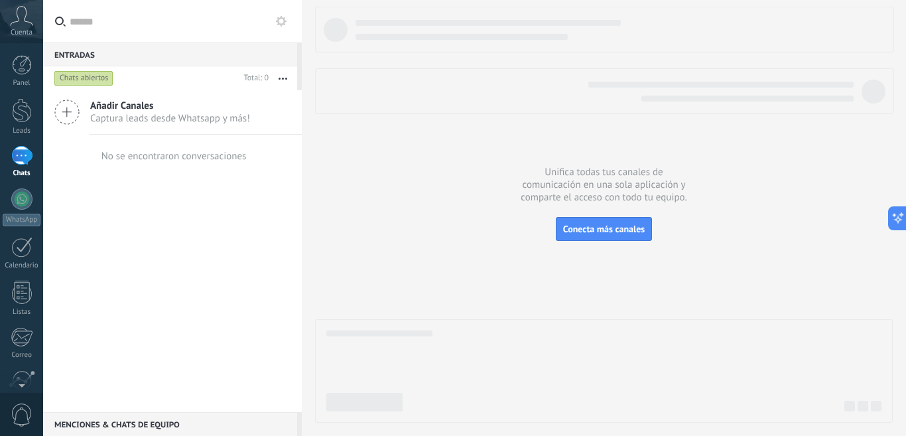
click at [287, 79] on button "button" at bounding box center [283, 78] width 29 height 24
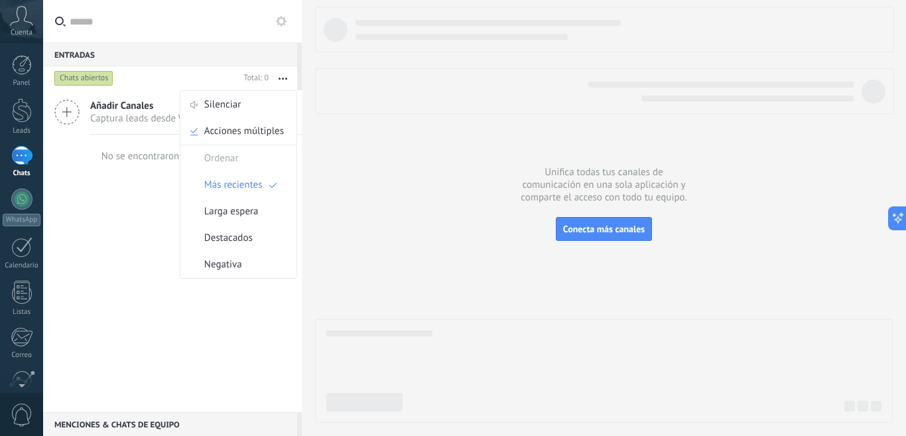
click at [91, 210] on div "Añadir Canales Captura leads desde Whatsapp y más! No se encontraron conversaci…" at bounding box center [172, 251] width 259 height 322
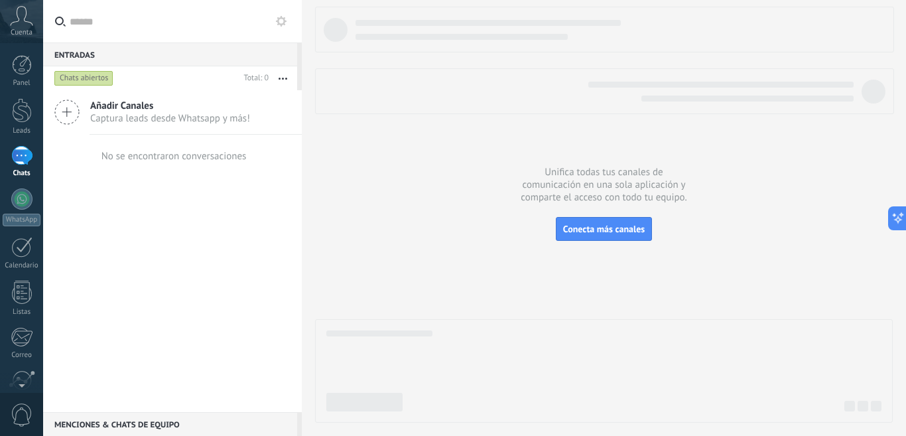
click at [19, 27] on div "Cuenta" at bounding box center [21, 21] width 43 height 43
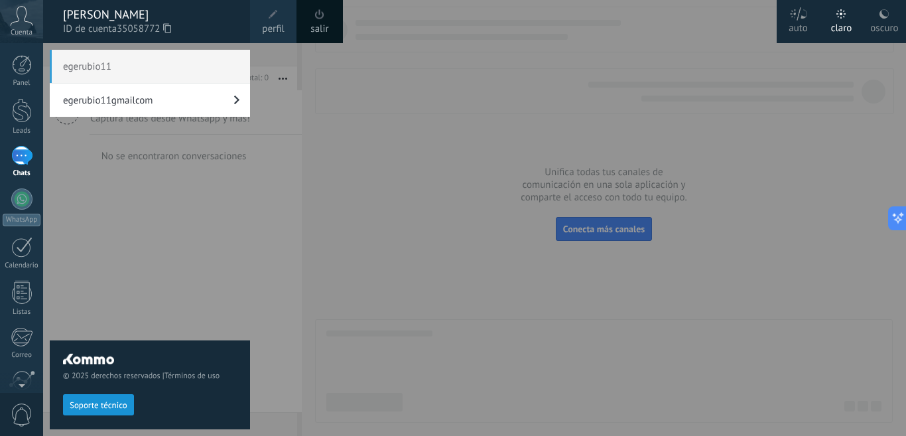
click at [134, 67] on span "egerubio11" at bounding box center [150, 66] width 200 height 33
click at [283, 19] on link "perfil" at bounding box center [273, 21] width 46 height 43
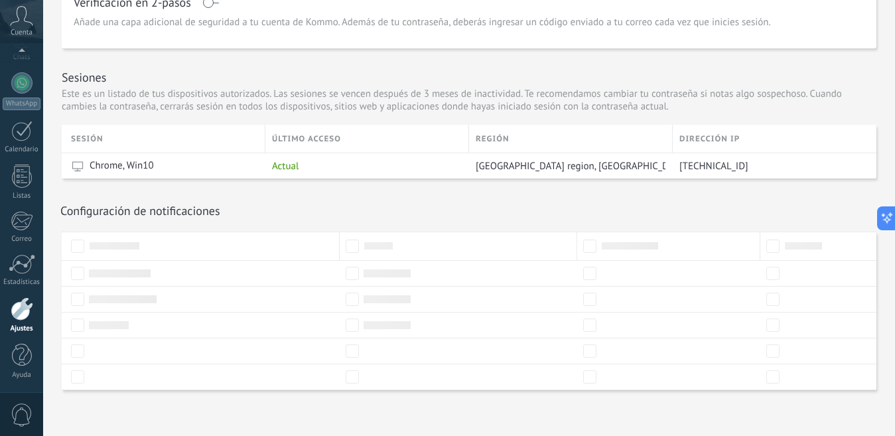
scroll to position [389, 0]
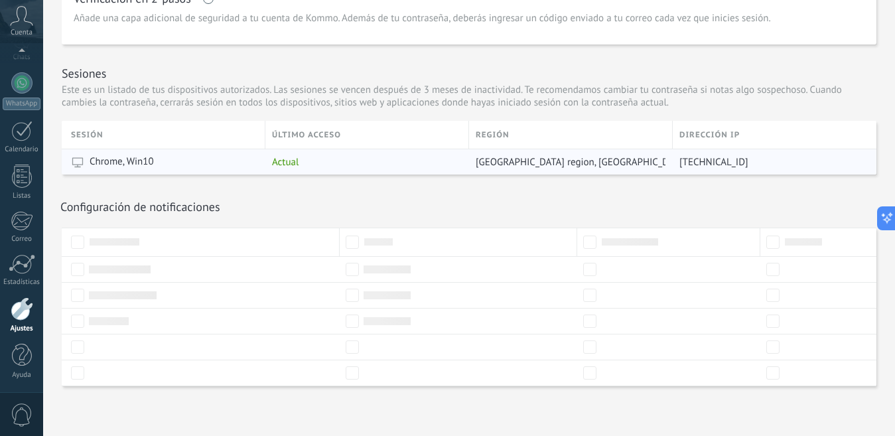
click at [285, 160] on span "Actual" at bounding box center [285, 162] width 27 height 13
click at [163, 167] on div "Chrome, Win10" at bounding box center [165, 161] width 188 height 25
click at [17, 326] on div "Ajustes" at bounding box center [22, 328] width 38 height 9
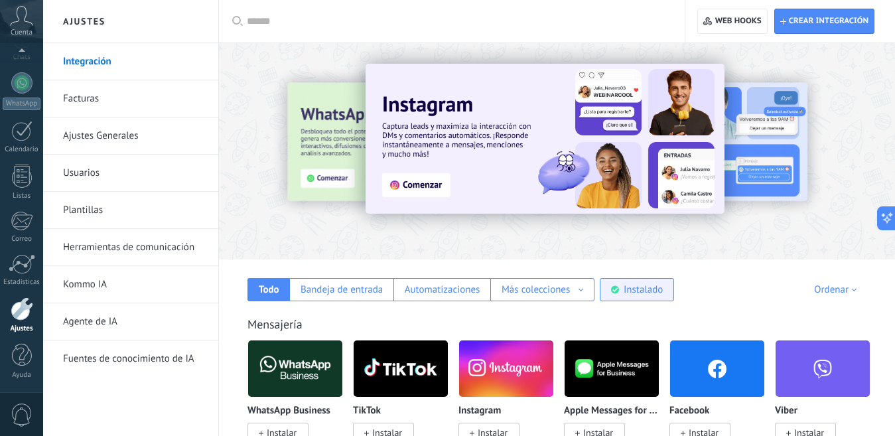
click at [638, 292] on div "Instalado" at bounding box center [643, 289] width 39 height 13
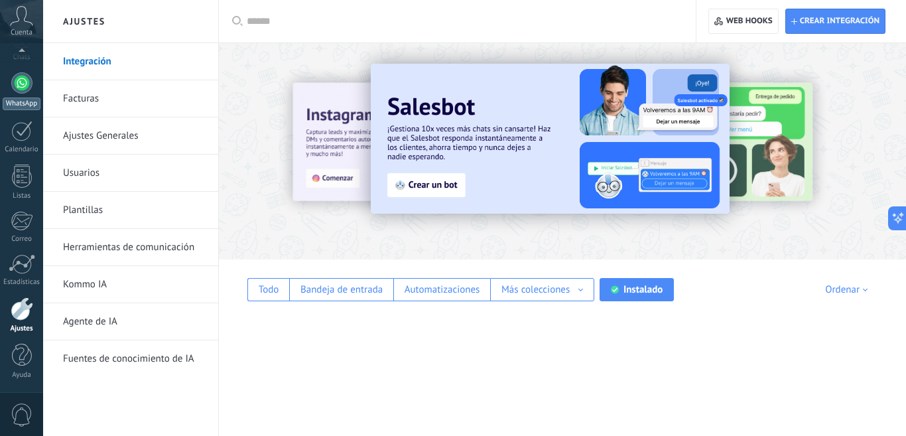
click at [29, 96] on link "WhatsApp" at bounding box center [21, 91] width 43 height 38
